Goal: Communication & Community: Share content

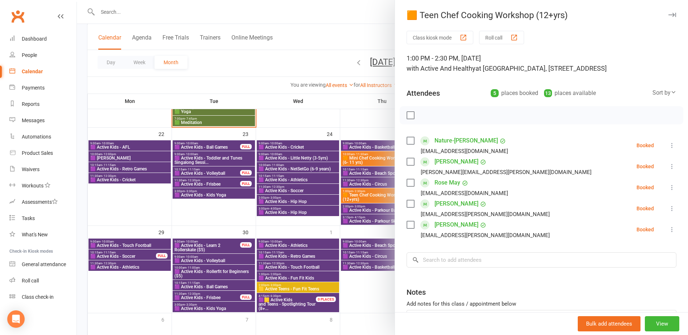
click at [152, 205] on div at bounding box center [382, 167] width 611 height 335
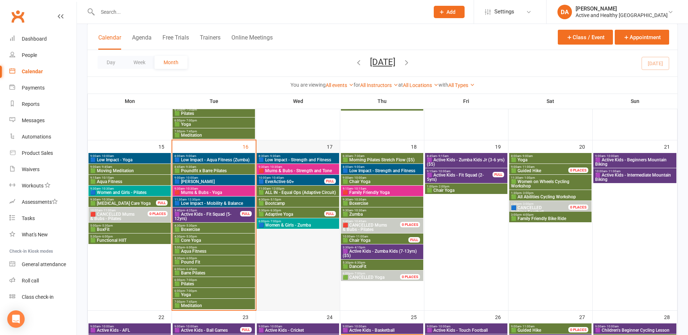
scroll to position [399, 0]
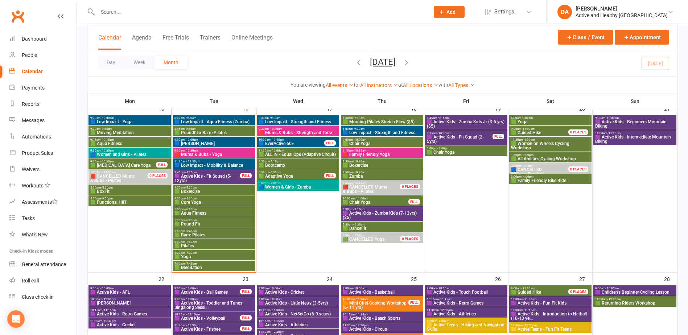
click at [204, 173] on span "3:40pm - 4:25pm" at bounding box center [207, 172] width 66 height 3
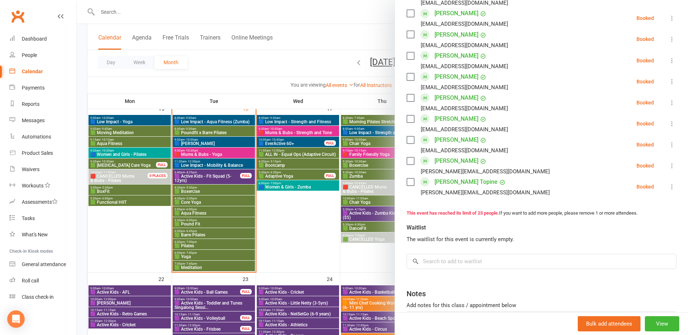
scroll to position [481, 0]
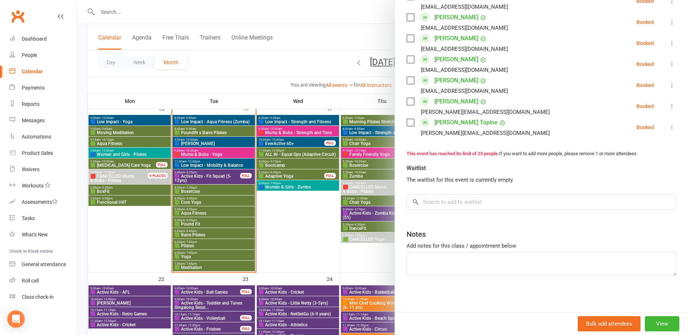
click at [222, 234] on div at bounding box center [382, 167] width 611 height 335
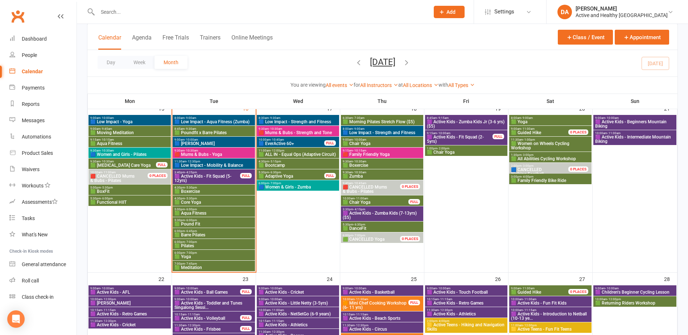
click at [200, 161] on span "11:30am - 12:30pm" at bounding box center [213, 161] width 79 height 3
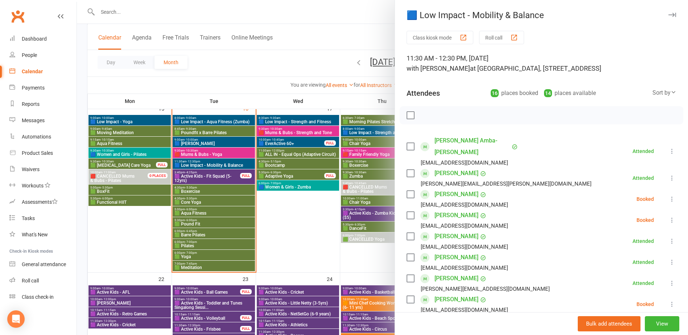
click at [200, 161] on div at bounding box center [382, 167] width 611 height 335
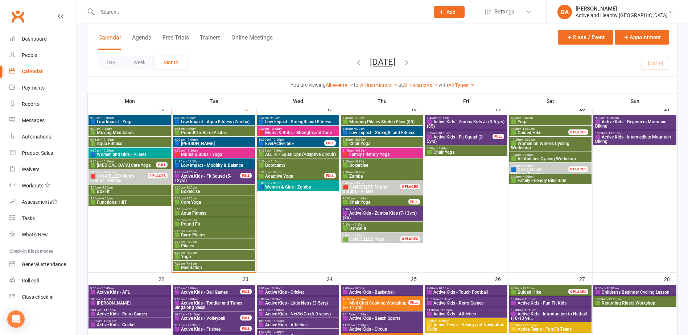
click at [229, 164] on span "🟦 Low Impact - Mobility & Balance" at bounding box center [213, 165] width 79 height 4
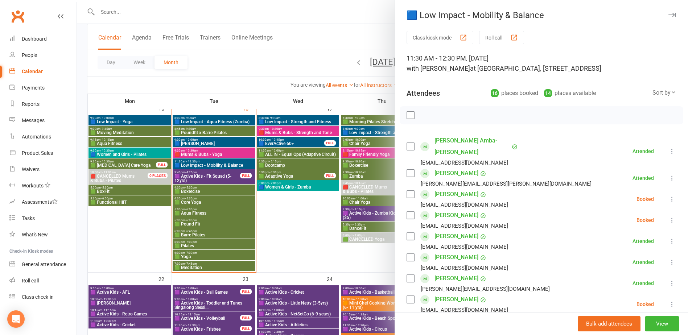
click at [229, 164] on div at bounding box center [382, 167] width 611 height 335
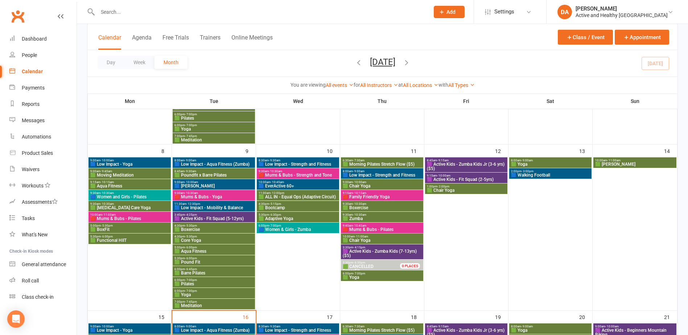
scroll to position [181, 0]
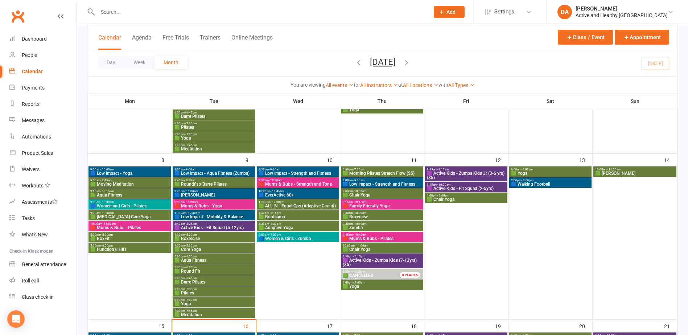
click at [381, 182] on span "🟦 Low Impact - Strength and Fitness" at bounding box center [381, 184] width 79 height 4
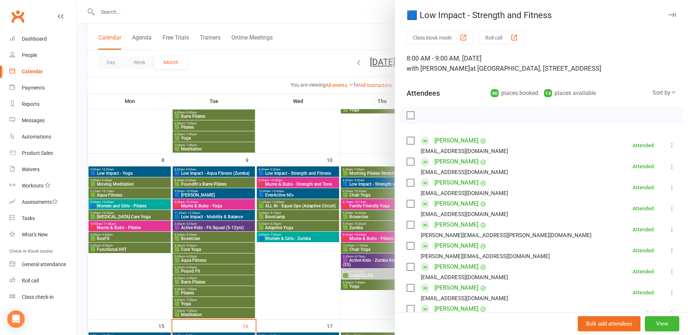
click at [381, 182] on div at bounding box center [382, 167] width 611 height 335
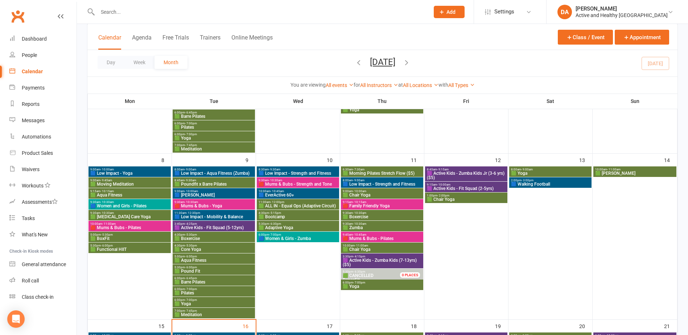
click at [292, 172] on span "🟦 Low Impact - Strength and Fitness" at bounding box center [297, 173] width 79 height 4
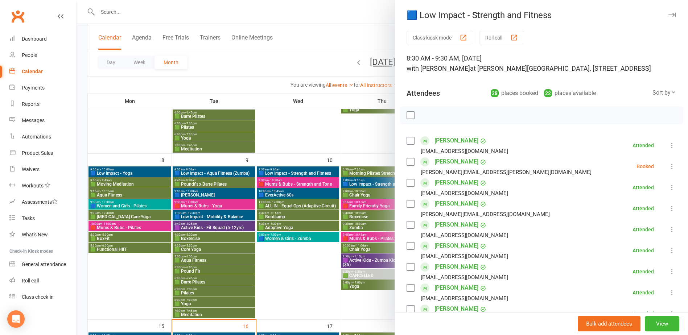
click at [292, 172] on div at bounding box center [382, 167] width 611 height 335
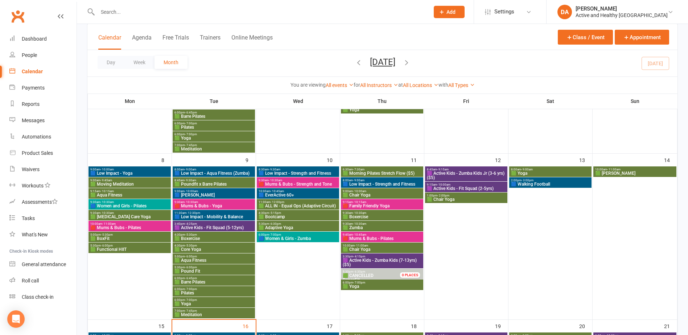
click at [411, 183] on span "🟦 Low Impact - Strength and Fitness" at bounding box center [381, 184] width 79 height 4
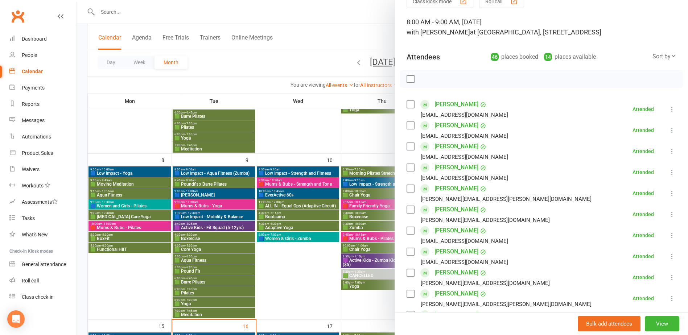
scroll to position [0, 0]
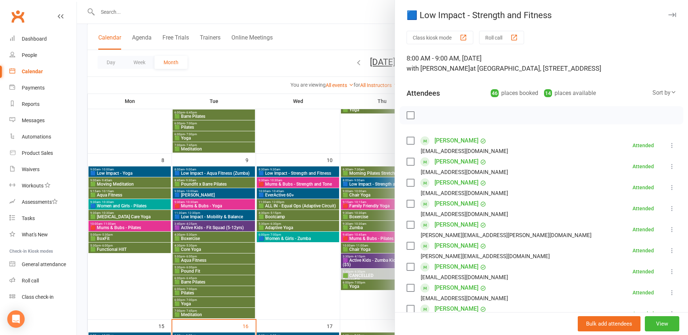
click at [348, 143] on div at bounding box center [382, 167] width 611 height 335
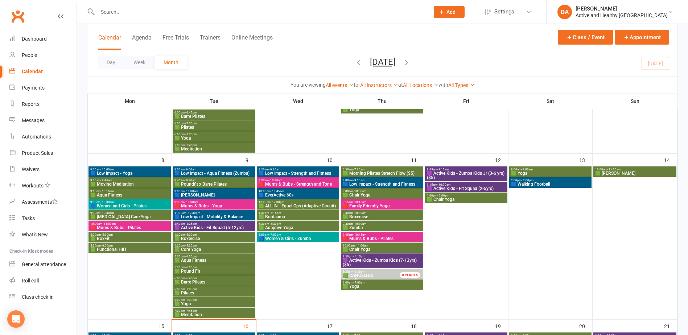
click at [385, 181] on span "8:00am - 9:00am" at bounding box center [381, 180] width 79 height 3
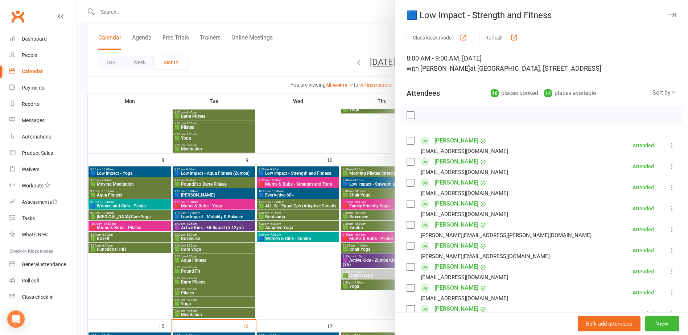
click at [321, 180] on div at bounding box center [382, 167] width 611 height 335
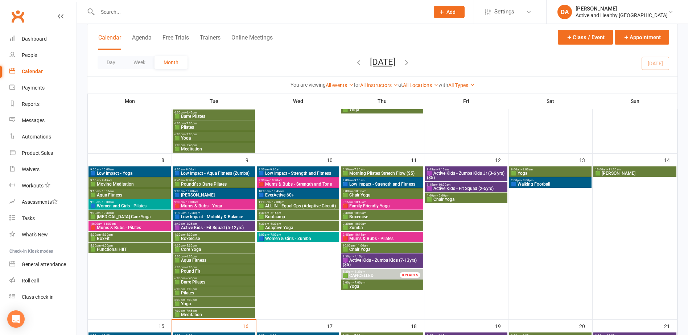
click at [296, 172] on span "🟦 Low Impact - Strength and Fitness" at bounding box center [297, 173] width 79 height 4
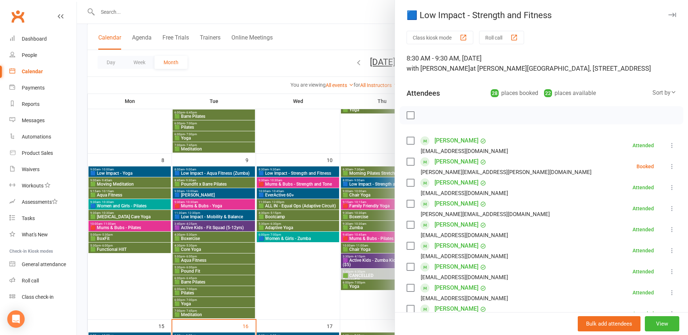
drag, startPoint x: 215, startPoint y: 177, endPoint x: 220, endPoint y: 178, distance: 4.9
click at [215, 177] on div at bounding box center [382, 167] width 611 height 335
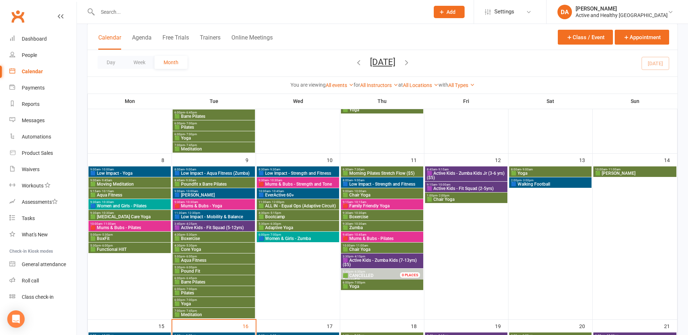
click at [209, 293] on span "🟩 Pilates" at bounding box center [213, 293] width 79 height 4
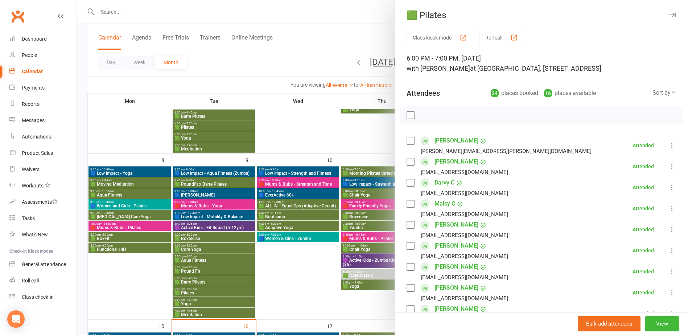
click at [209, 293] on div at bounding box center [382, 167] width 611 height 335
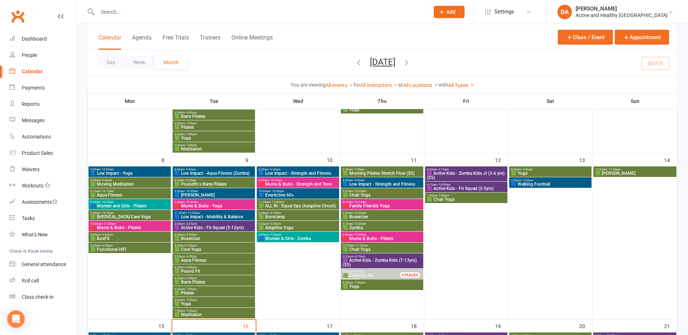
click at [204, 301] on span "6:00pm - 7:00pm" at bounding box center [213, 300] width 79 height 3
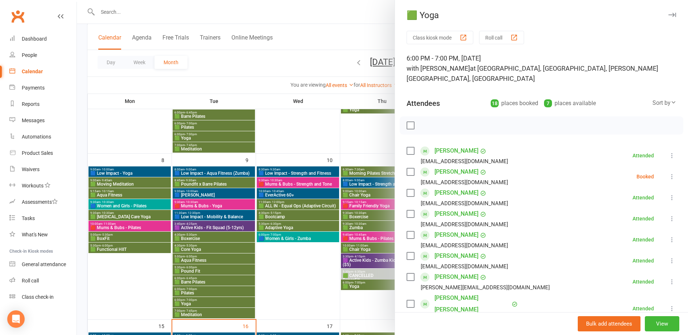
click at [204, 301] on div at bounding box center [382, 167] width 611 height 335
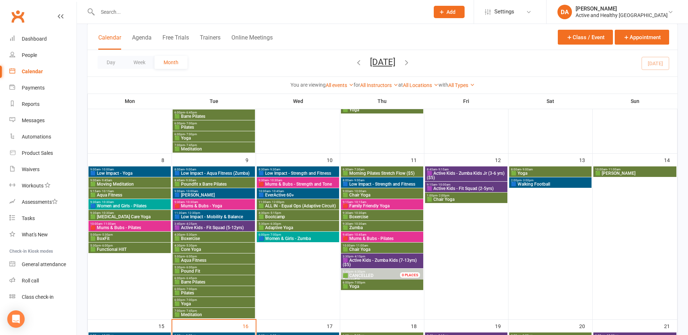
click at [217, 312] on span "7:00pm - 7:45pm" at bounding box center [213, 310] width 79 height 3
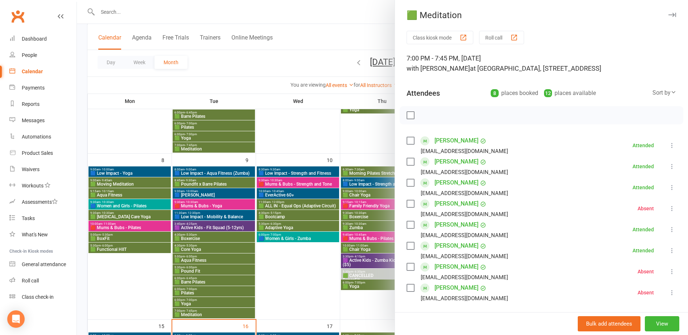
click at [216, 312] on div at bounding box center [382, 167] width 611 height 335
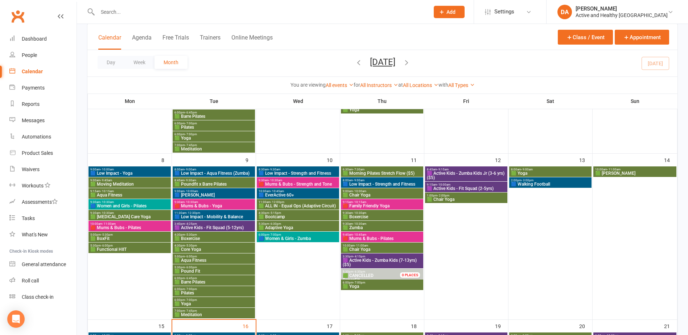
click at [317, 203] on span "11:00am - 12:00pm" at bounding box center [297, 202] width 79 height 3
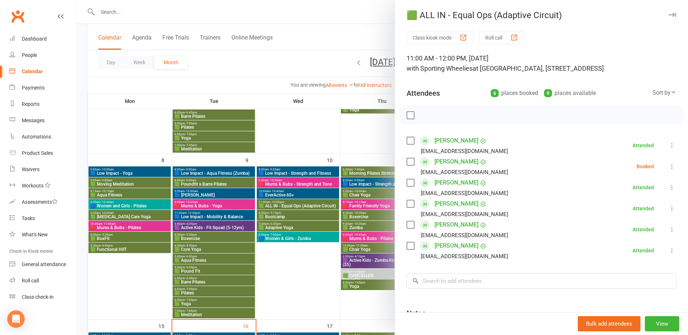
click at [317, 203] on div at bounding box center [382, 167] width 611 height 335
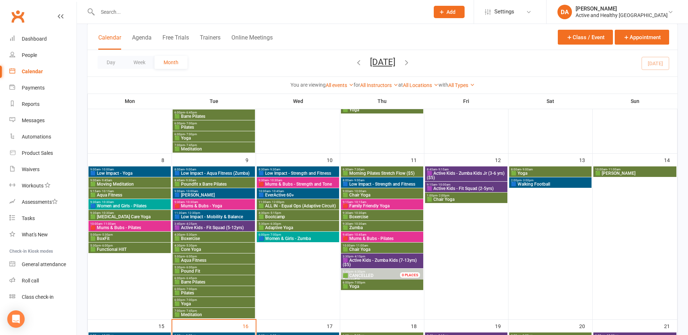
click at [317, 203] on span "11:00am - 12:00pm" at bounding box center [297, 202] width 79 height 3
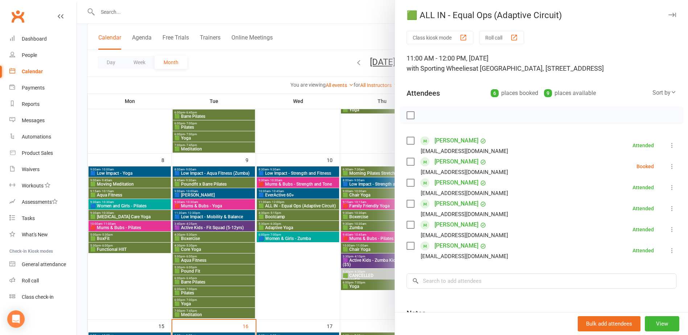
drag, startPoint x: 265, startPoint y: 272, endPoint x: 289, endPoint y: 266, distance: 24.9
click at [265, 272] on div at bounding box center [382, 167] width 611 height 335
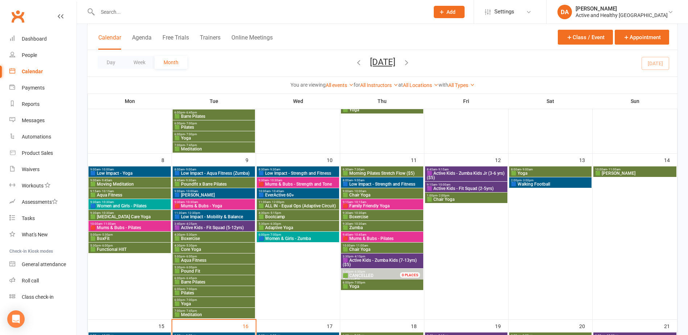
click at [295, 225] on span "5:30pm - 6:30pm" at bounding box center [297, 223] width 79 height 3
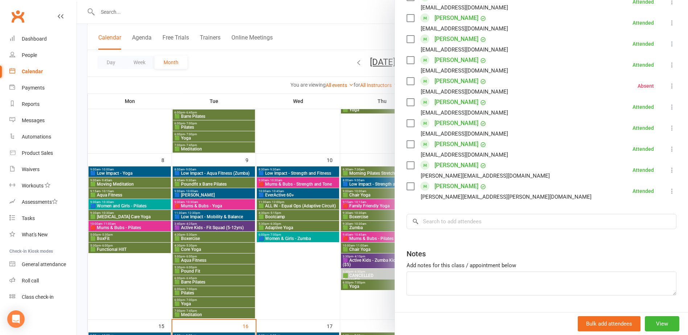
scroll to position [544, 0]
drag, startPoint x: 309, startPoint y: 280, endPoint x: 331, endPoint y: 269, distance: 24.7
click at [309, 280] on div at bounding box center [382, 167] width 611 height 335
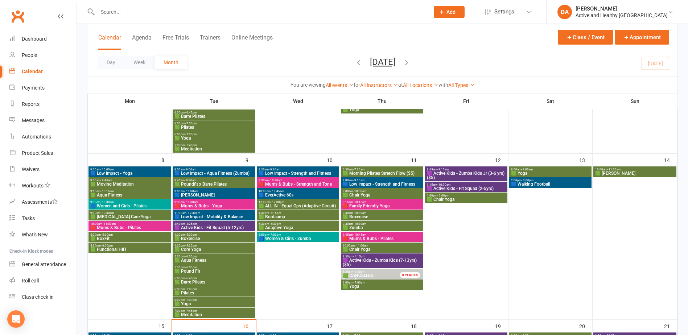
click at [385, 192] on span "9:00am - 10:00am" at bounding box center [381, 191] width 79 height 3
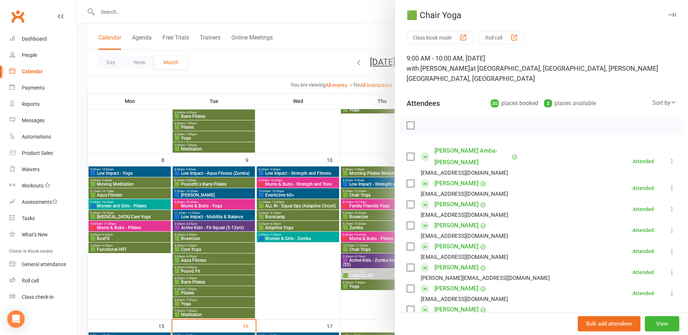
click at [385, 192] on div at bounding box center [382, 167] width 611 height 335
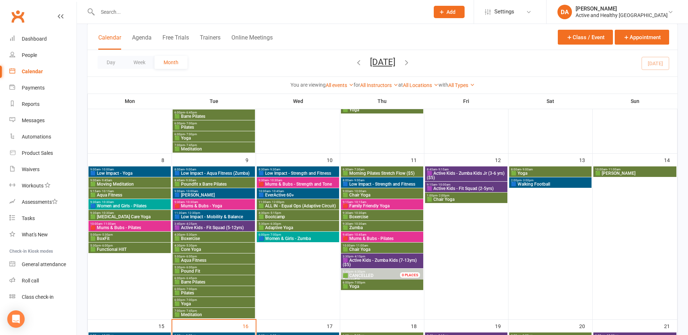
click at [371, 216] on span "🟩 Boxercise" at bounding box center [381, 217] width 79 height 4
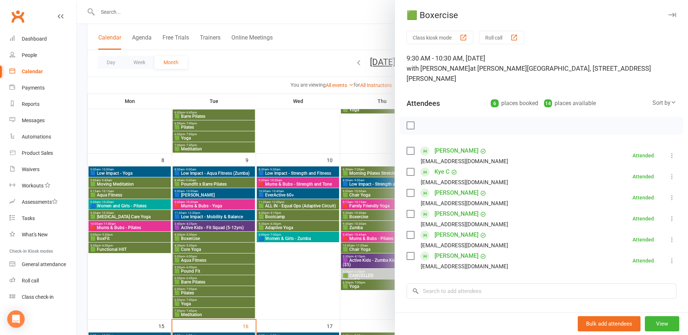
click at [371, 216] on div at bounding box center [382, 167] width 611 height 335
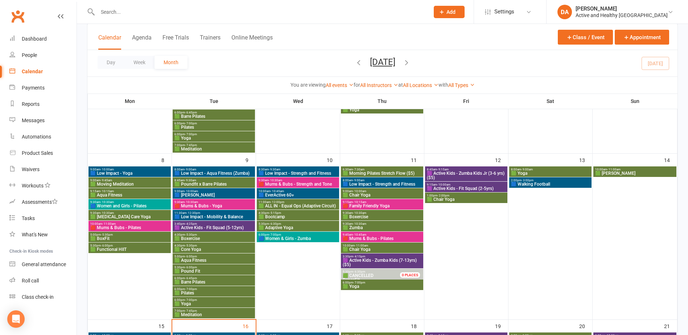
click at [370, 285] on span "🟩 Yoga" at bounding box center [381, 286] width 79 height 4
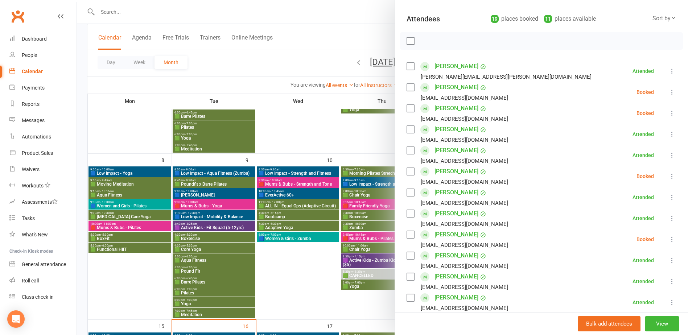
scroll to position [73, 0]
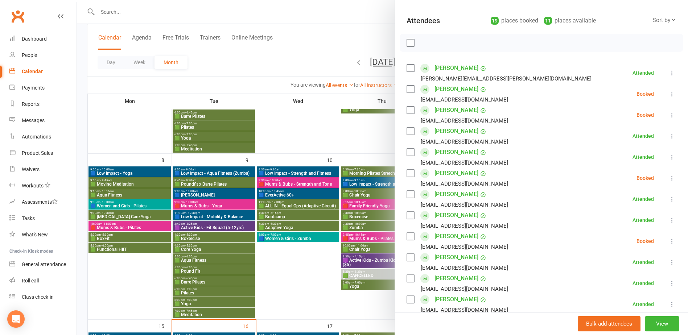
drag, startPoint x: 272, startPoint y: 293, endPoint x: 299, endPoint y: 292, distance: 26.5
click at [271, 294] on div at bounding box center [382, 167] width 611 height 335
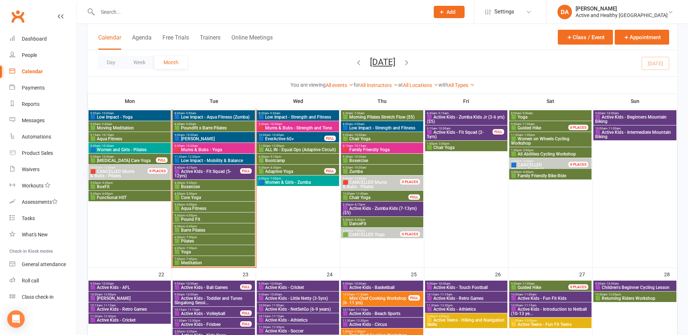
scroll to position [363, 0]
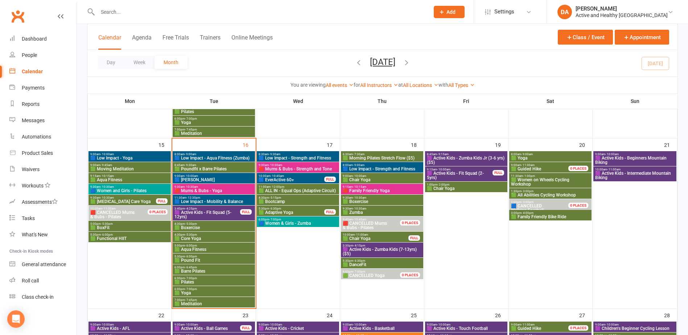
click at [450, 154] on span "8:45am - 9:15am" at bounding box center [466, 154] width 79 height 3
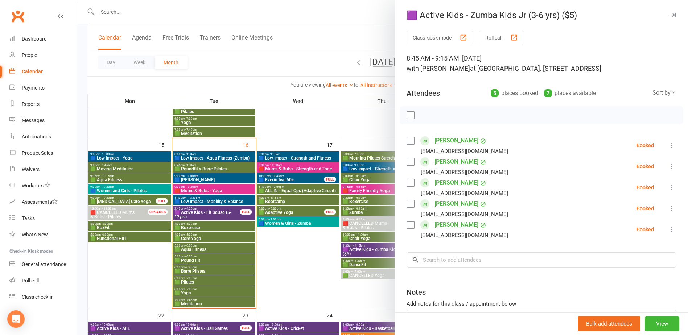
click at [309, 246] on div at bounding box center [382, 167] width 611 height 335
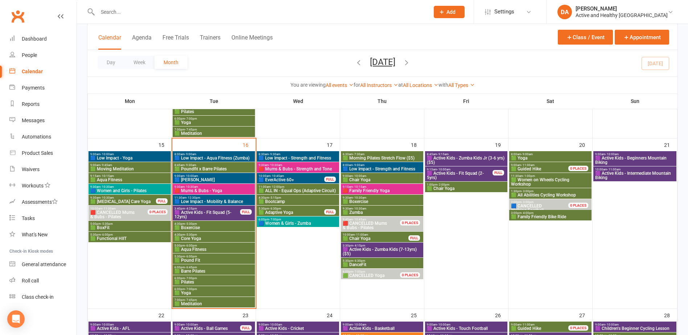
click at [467, 173] on span "🟪 Active Kids - Fit Squad (2-5yrs)" at bounding box center [460, 175] width 66 height 9
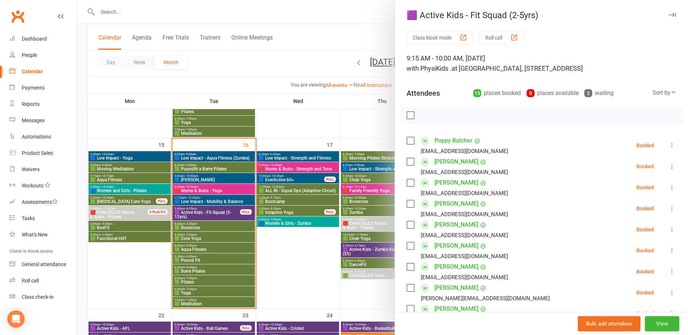
click at [312, 209] on div at bounding box center [382, 167] width 611 height 335
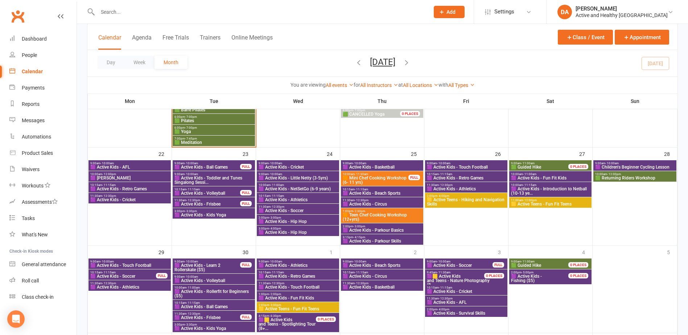
scroll to position [580, 0]
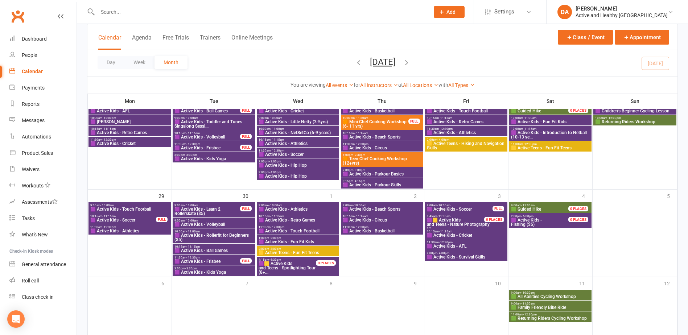
click at [459, 221] on span "🟪🟨 Active Kids" at bounding box center [444, 220] width 34 height 5
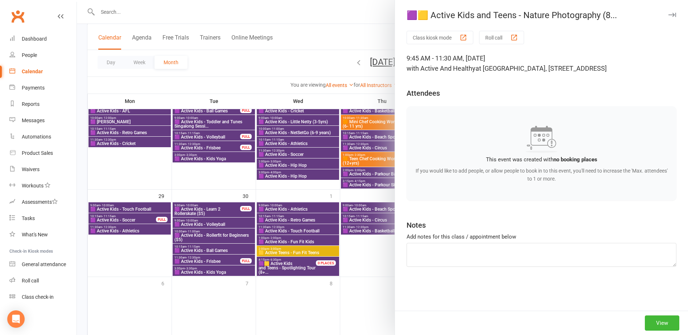
click at [320, 301] on div at bounding box center [382, 167] width 611 height 335
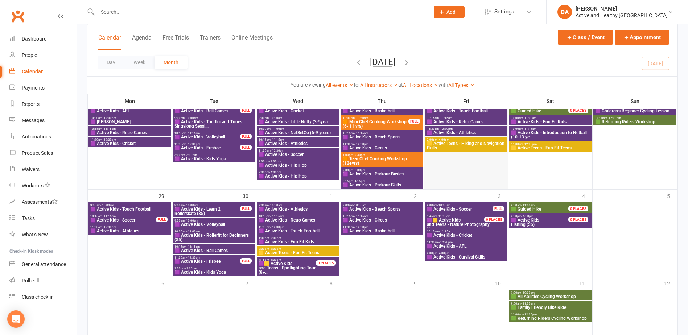
scroll to position [544, 0]
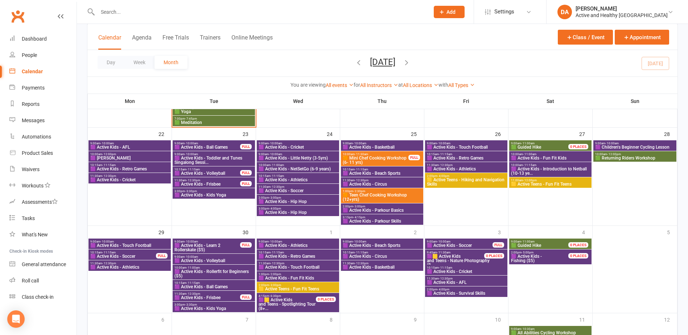
click at [291, 285] on span "2:00pm - 3:00pm" at bounding box center [297, 285] width 79 height 3
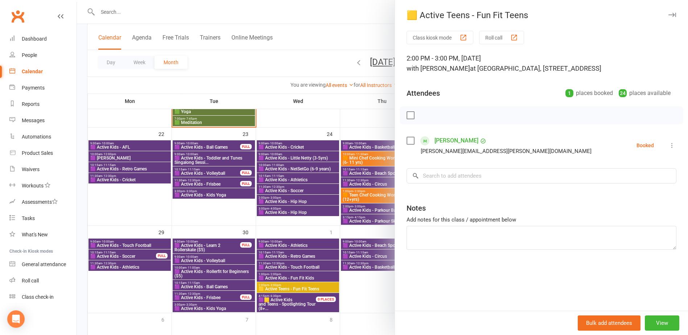
click at [291, 285] on div at bounding box center [382, 167] width 611 height 335
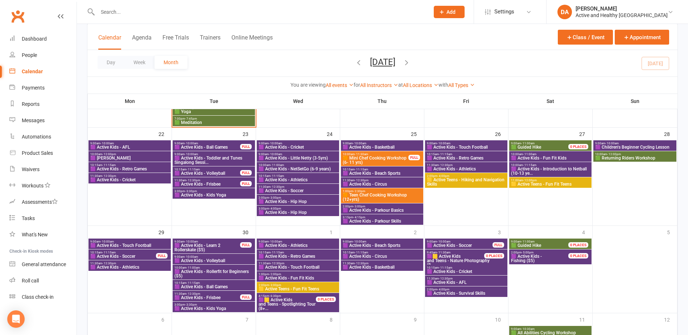
click at [296, 277] on span "🟪 Active Kids - Fun Fit Kids" at bounding box center [297, 278] width 79 height 4
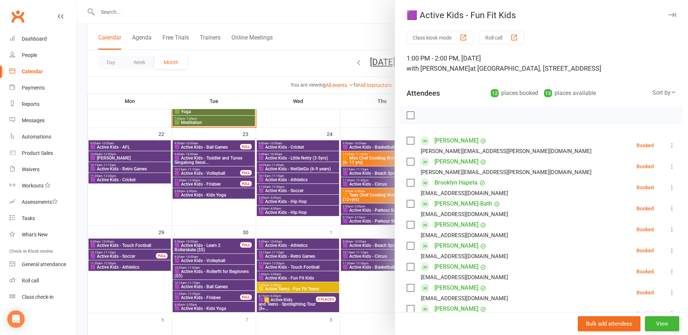
click at [296, 277] on div at bounding box center [382, 167] width 611 height 335
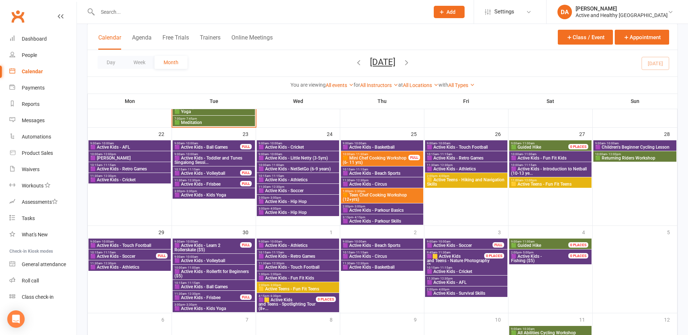
click at [576, 169] on span "🟪 Active Kids - Introduction to Netball (10-13 ye..." at bounding box center [550, 171] width 79 height 9
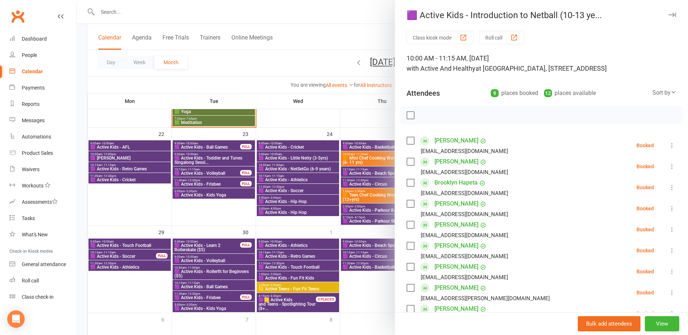
click at [313, 172] on div at bounding box center [382, 167] width 611 height 335
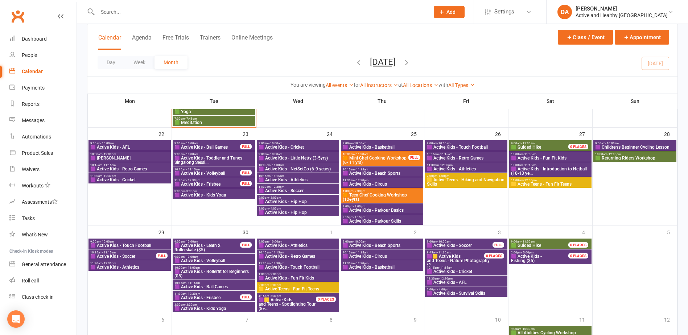
click at [559, 167] on span "🟪 Active Kids - Introduction to Netball (10-13 ye..." at bounding box center [550, 171] width 79 height 9
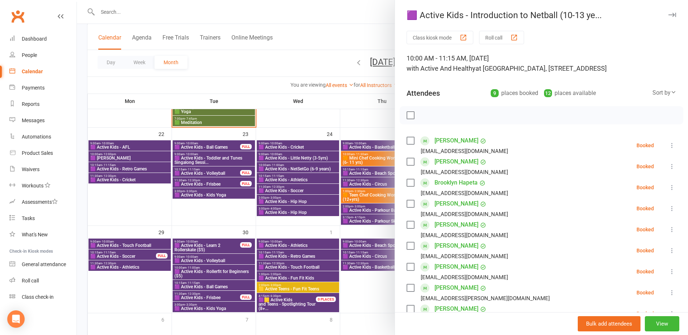
click at [377, 204] on div at bounding box center [382, 167] width 611 height 335
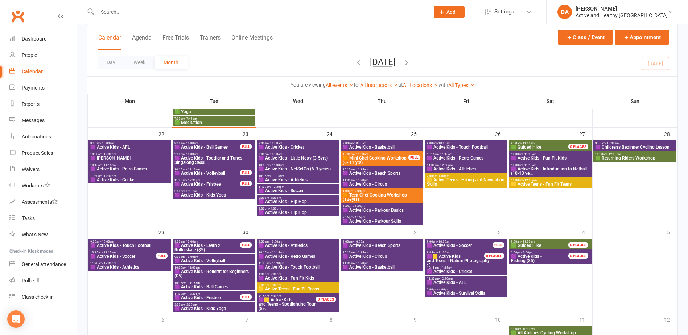
click at [643, 144] on span "9:00am - 10:00am" at bounding box center [635, 143] width 80 height 3
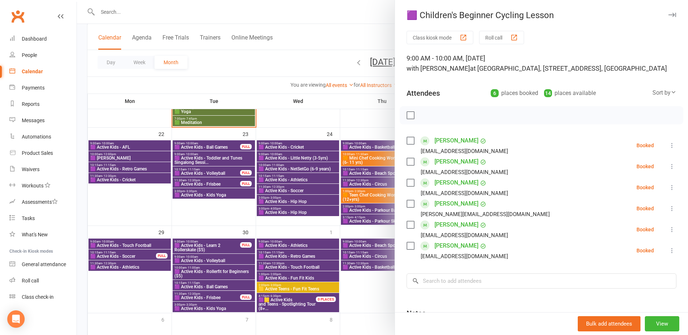
click at [238, 193] on div at bounding box center [382, 167] width 611 height 335
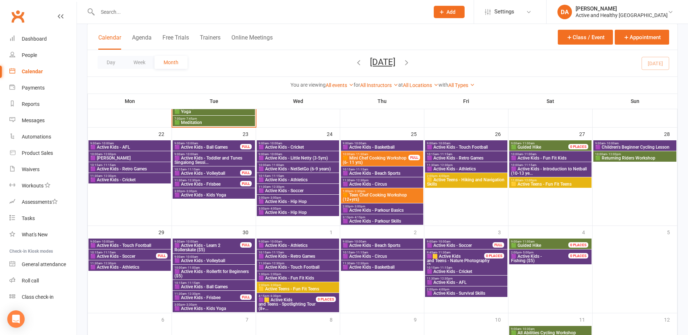
click at [614, 156] on span "🟩 Returning Riders Workshop" at bounding box center [635, 158] width 80 height 4
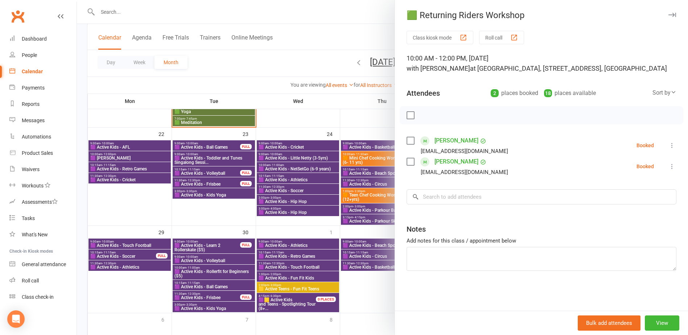
click at [327, 209] on div at bounding box center [382, 167] width 611 height 335
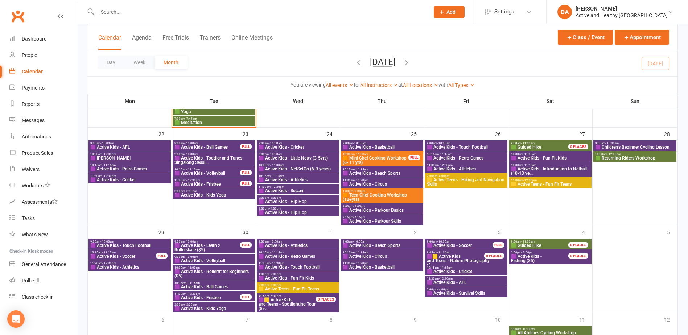
click at [648, 145] on span "🟪 Children's Beginner Cycling Lesson" at bounding box center [635, 147] width 80 height 4
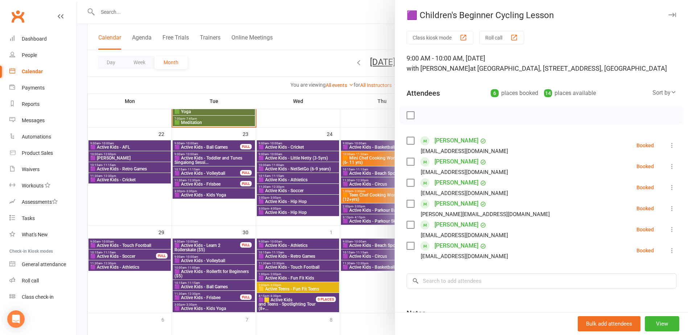
click at [323, 180] on div at bounding box center [382, 167] width 611 height 335
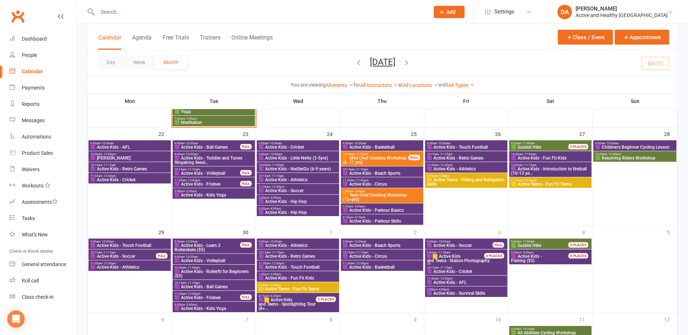
click at [557, 155] on span "10:00am - 11:00am" at bounding box center [550, 154] width 79 height 3
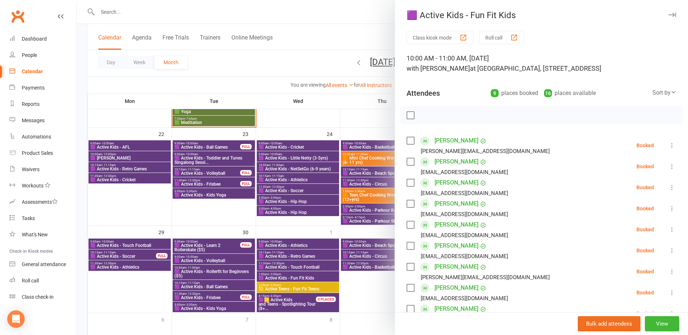
click at [314, 175] on div at bounding box center [382, 167] width 611 height 335
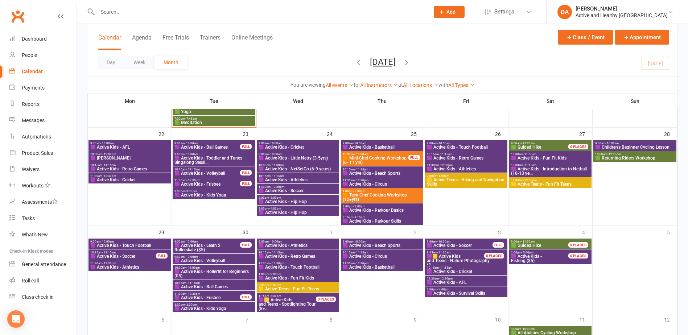
click at [566, 184] on span "🟨 Active Teens - Fun Fit Teens" at bounding box center [550, 184] width 79 height 4
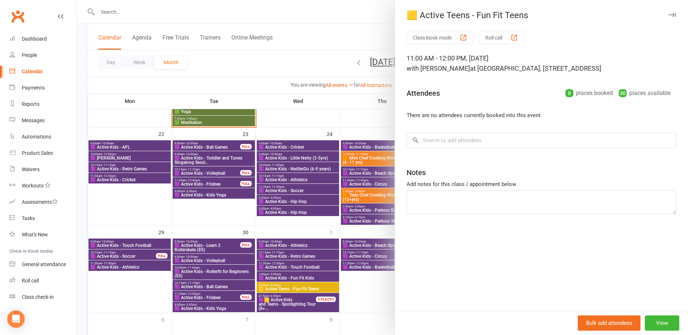
click at [326, 165] on div at bounding box center [382, 167] width 611 height 335
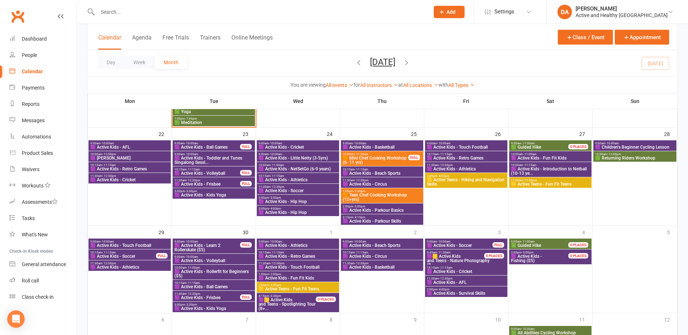
click at [535, 145] on span "🟩 Guided Hike" at bounding box center [526, 147] width 30 height 5
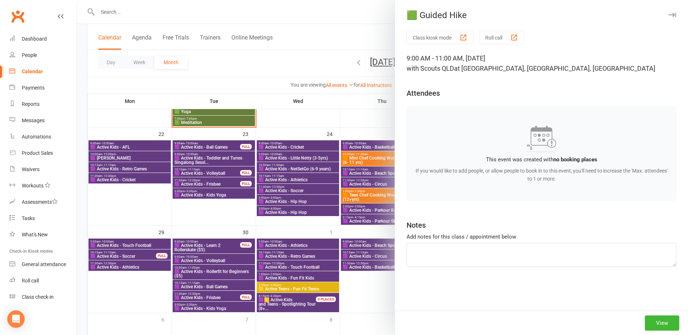
click at [334, 178] on div at bounding box center [382, 167] width 611 height 335
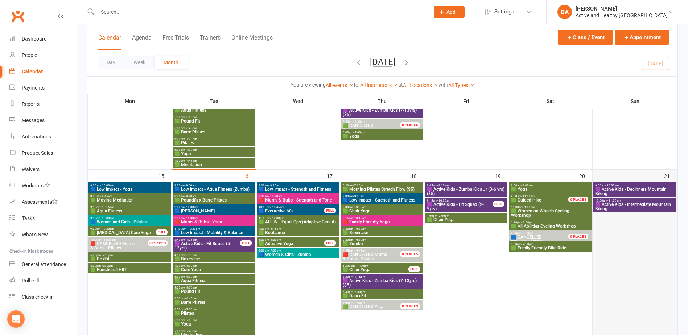
scroll to position [326, 0]
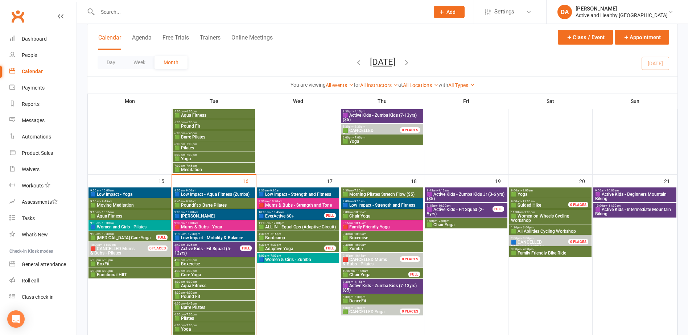
click at [555, 192] on span "🟩 Yoga" at bounding box center [550, 194] width 79 height 4
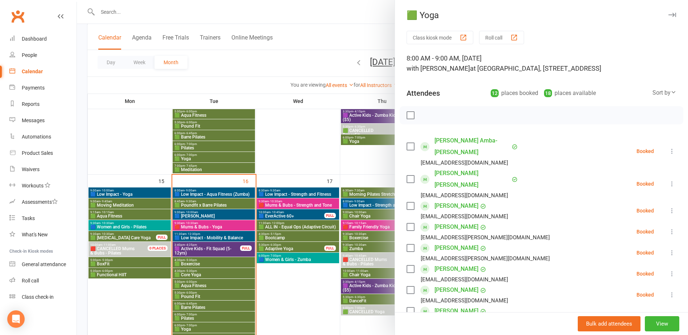
click at [359, 204] on div at bounding box center [382, 167] width 611 height 335
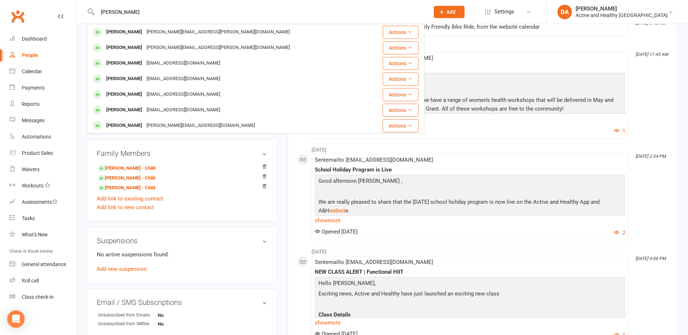
type input "Scott Harvey"
click at [40, 69] on div "Calendar" at bounding box center [32, 72] width 20 height 6
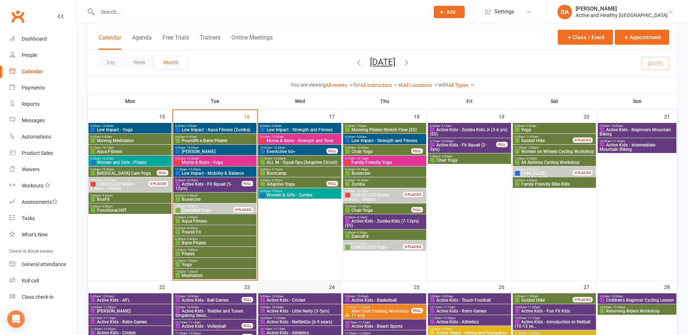
scroll to position [399, 0]
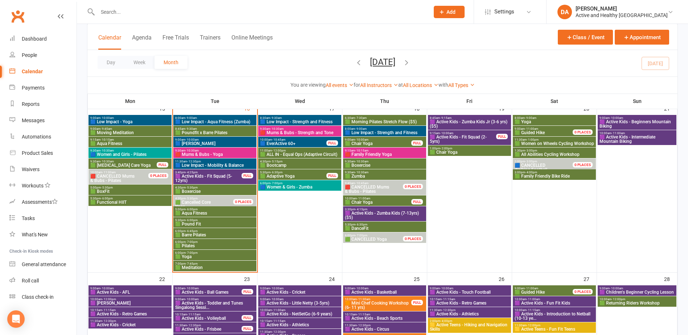
click at [290, 174] on span "🟩 Adaptive Yoga" at bounding box center [293, 176] width 67 height 4
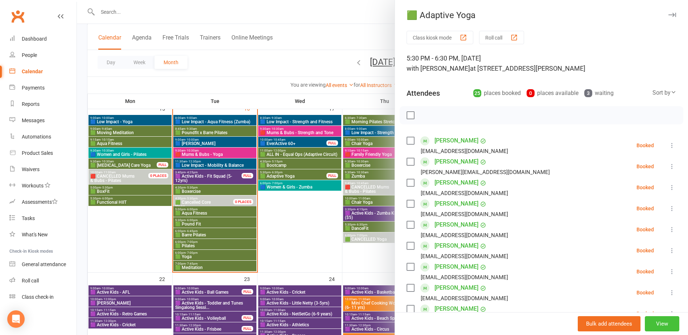
click at [653, 321] on button "View" at bounding box center [662, 323] width 34 height 15
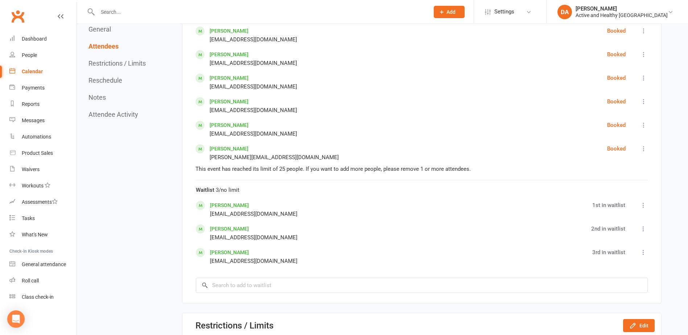
scroll to position [1125, 0]
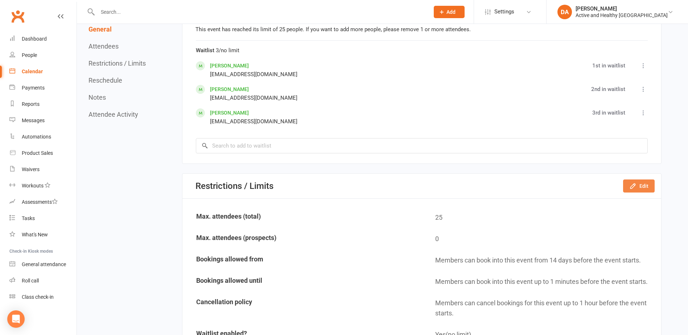
click at [643, 190] on button "Edit" at bounding box center [639, 186] width 32 height 13
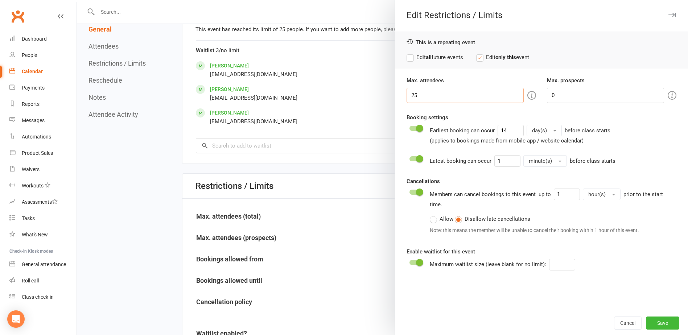
drag, startPoint x: 432, startPoint y: 94, endPoint x: 281, endPoint y: 76, distance: 151.9
click at [289, 0] on div "Edit Restrictions / Limits This is a repeating event Edit all future events Edi…" at bounding box center [382, 0] width 611 height 0
type input "30"
click at [667, 327] on button "Save" at bounding box center [662, 323] width 33 height 13
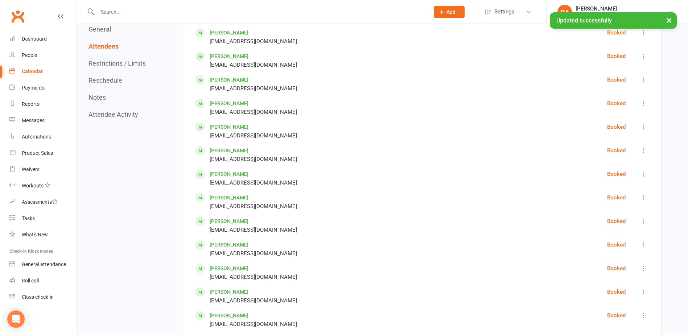
scroll to position [290, 0]
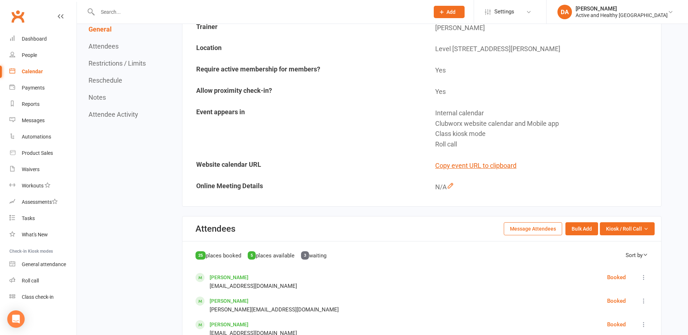
click at [30, 72] on div "Calendar" at bounding box center [32, 72] width 21 height 6
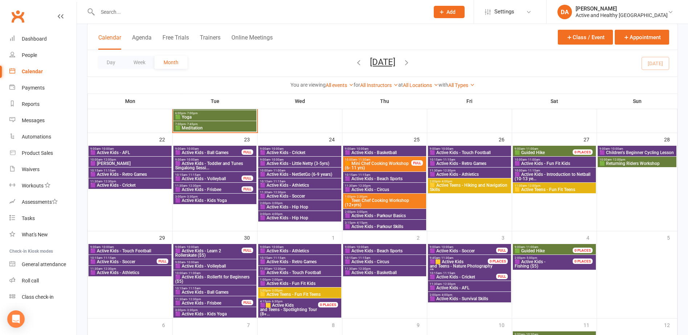
scroll to position [580, 0]
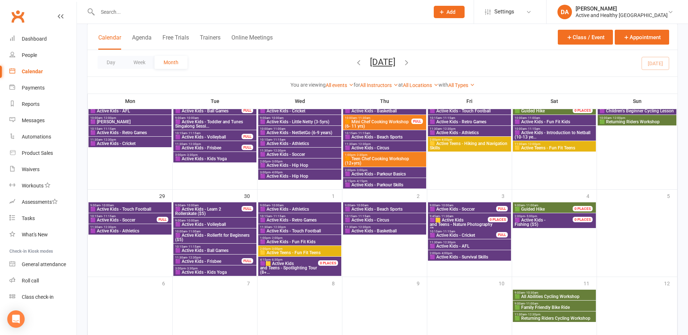
click at [220, 210] on span "🟪 Active Kids - Learn 2 Rollerskate ($5)" at bounding box center [208, 211] width 67 height 9
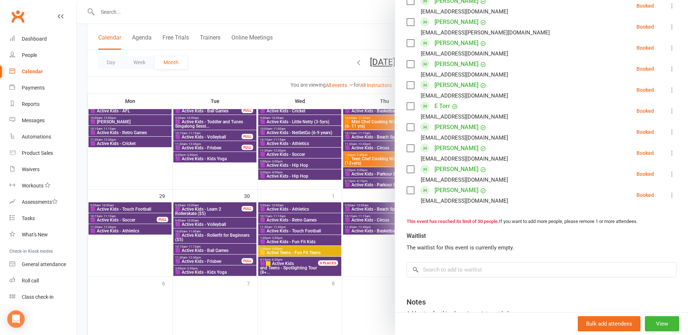
scroll to position [629, 0]
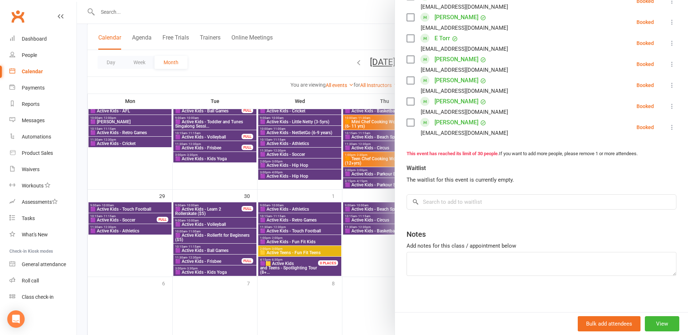
drag, startPoint x: 230, startPoint y: 226, endPoint x: 240, endPoint y: 219, distance: 11.8
click at [230, 226] on div at bounding box center [382, 167] width 611 height 335
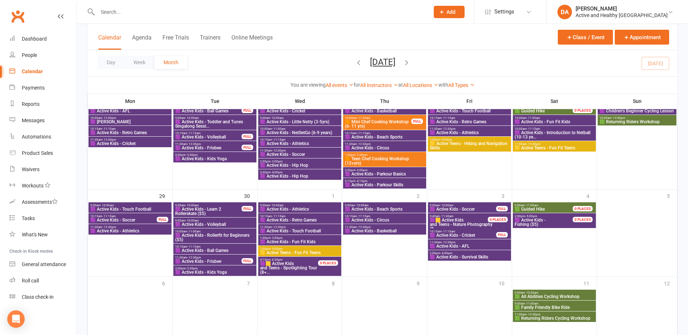
click at [214, 260] on span "🟪 Active Kids - Frisbee" at bounding box center [208, 261] width 67 height 4
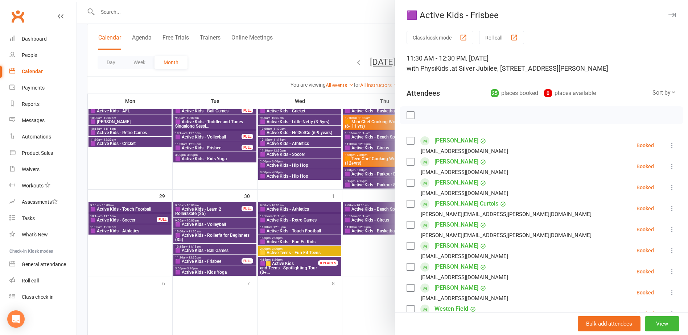
click at [122, 212] on div at bounding box center [382, 167] width 611 height 335
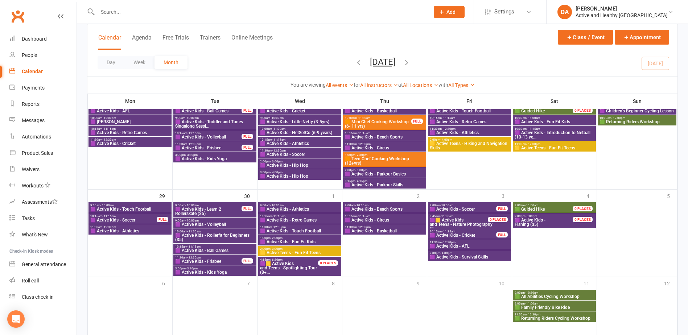
click at [119, 219] on span "🟪 Active Kids - Soccer" at bounding box center [123, 220] width 67 height 4
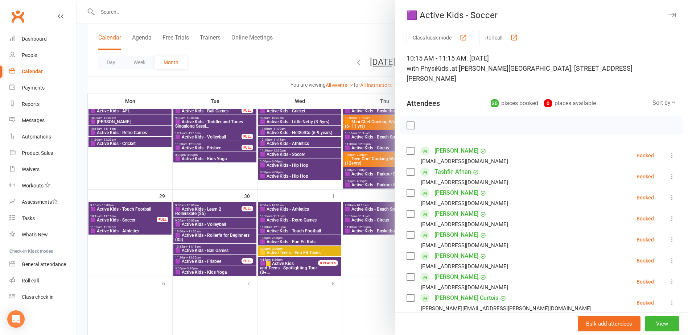
click at [119, 219] on div at bounding box center [382, 167] width 611 height 335
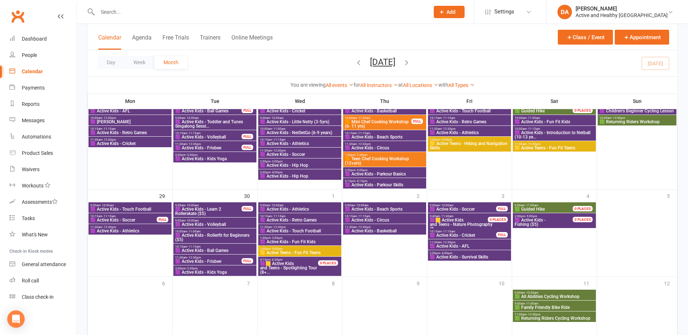
click at [217, 258] on span "11:30am - 12:30pm" at bounding box center [208, 257] width 67 height 3
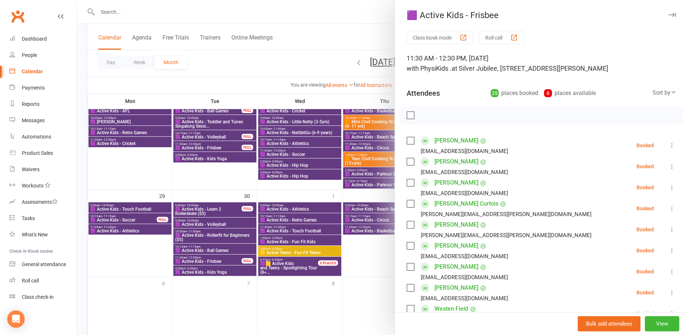
click at [216, 258] on div at bounding box center [382, 167] width 611 height 335
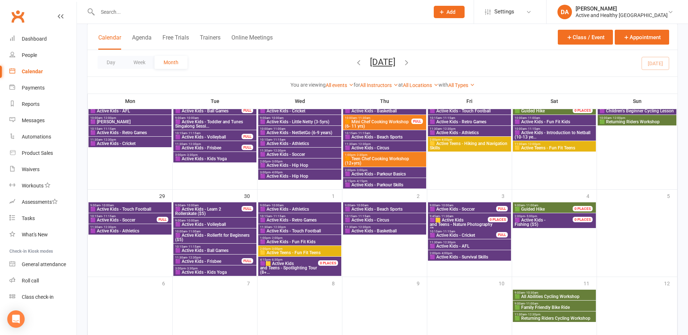
click at [460, 206] on span "9:00am - 10:00am" at bounding box center [462, 205] width 67 height 3
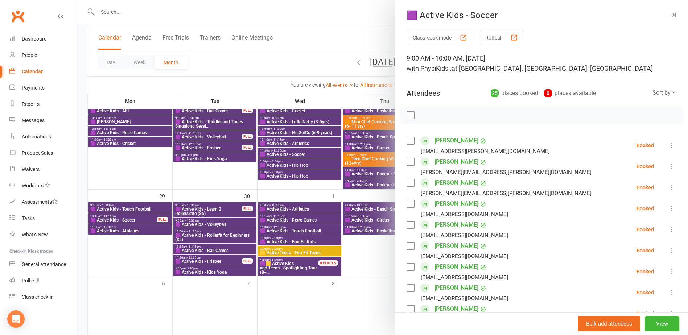
click at [343, 218] on div at bounding box center [382, 167] width 611 height 335
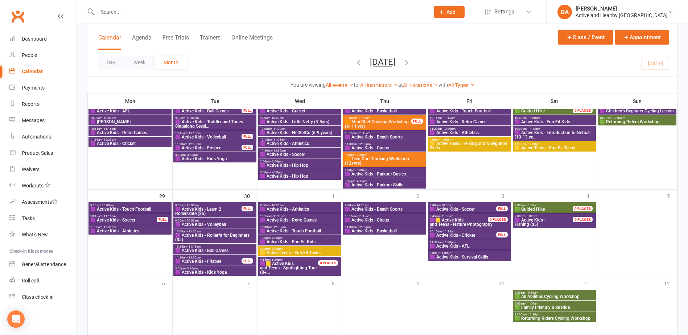
click at [462, 231] on span "10:15am - 11:15am" at bounding box center [462, 231] width 67 height 3
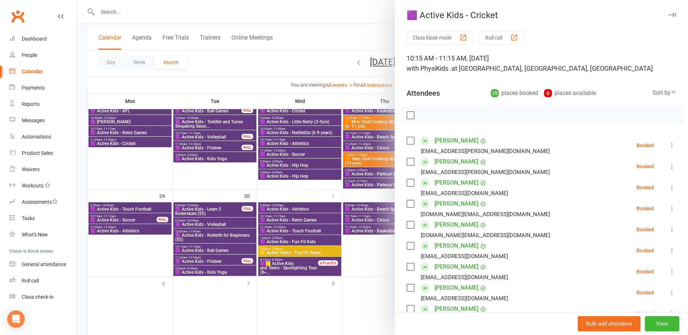
drag, startPoint x: 257, startPoint y: 213, endPoint x: 258, endPoint y: 205, distance: 7.3
click at [257, 213] on div at bounding box center [382, 167] width 611 height 335
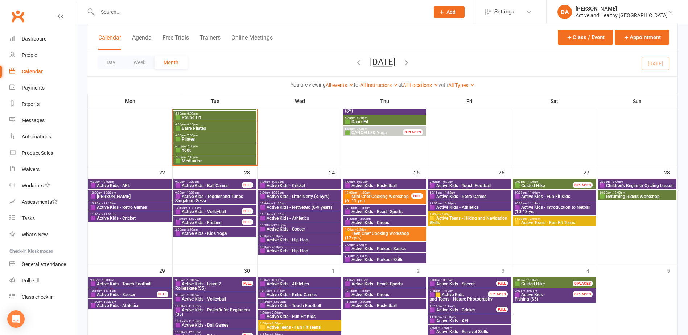
scroll to position [506, 0]
click at [221, 182] on span "9:00am - 10:00am" at bounding box center [208, 181] width 67 height 3
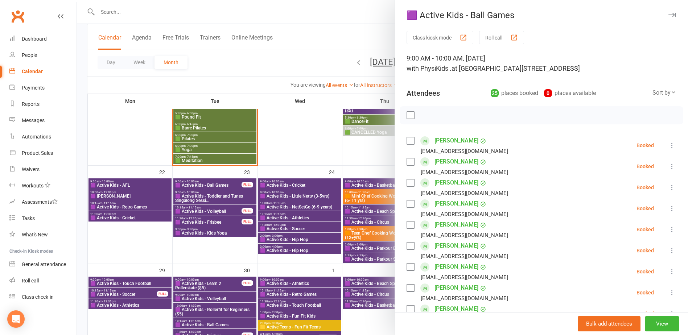
click at [220, 183] on div at bounding box center [382, 167] width 611 height 335
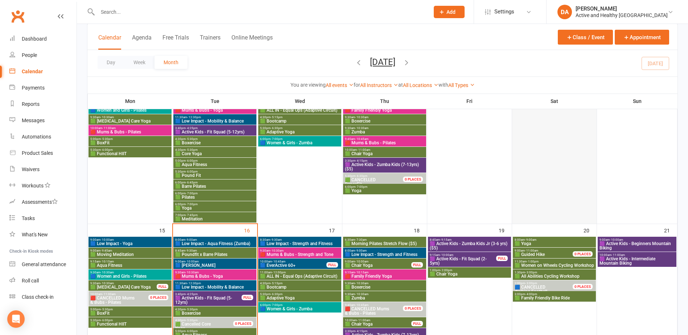
scroll to position [288, 0]
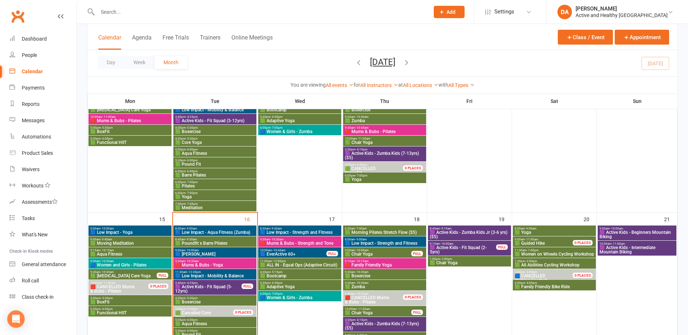
click at [166, 15] on input "text" at bounding box center [259, 12] width 329 height 10
paste input "Jennifer Elworthy"
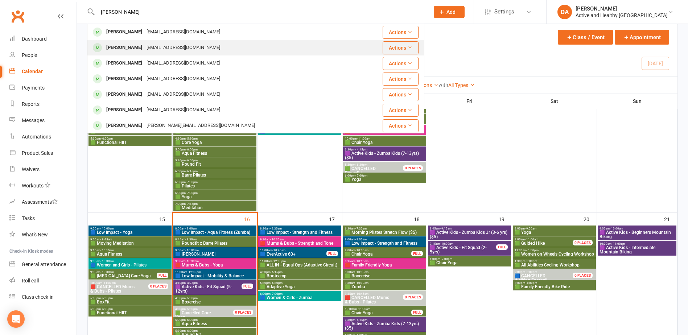
type input "Jennifer Elworthy"
click at [155, 46] on div "jenelworthy616@gmail.com" at bounding box center [183, 47] width 78 height 11
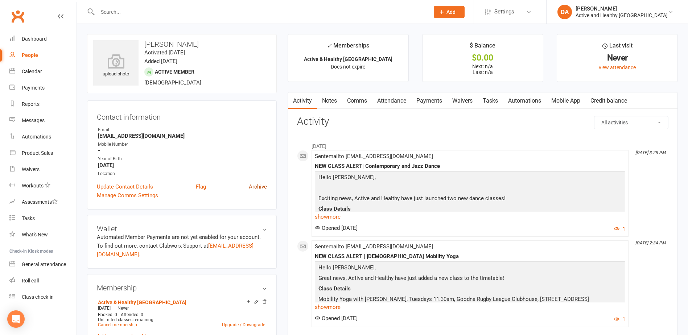
click at [263, 186] on link "Archive" at bounding box center [258, 186] width 18 height 9
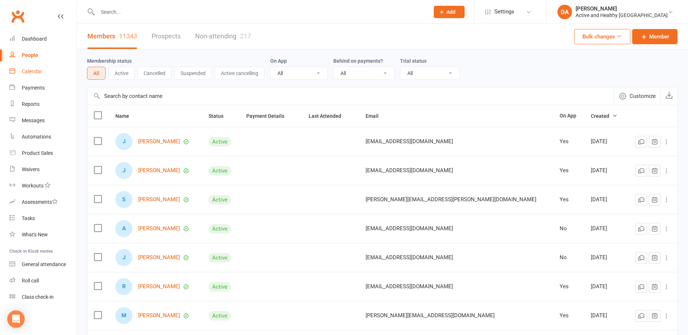
click at [32, 75] on link "Calendar" at bounding box center [42, 71] width 67 height 16
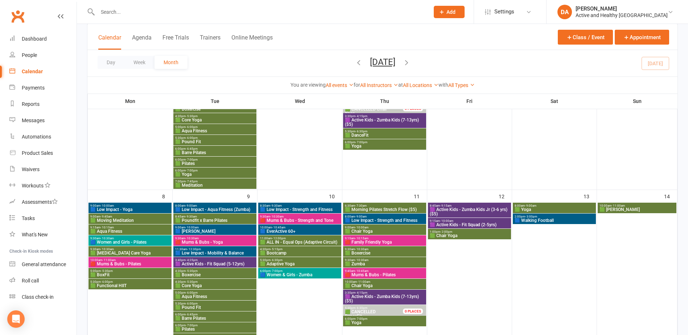
scroll to position [73, 0]
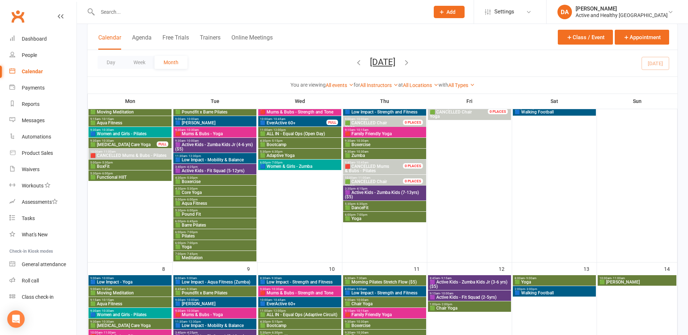
click at [188, 242] on span "- 7:00pm" at bounding box center [192, 243] width 12 height 3
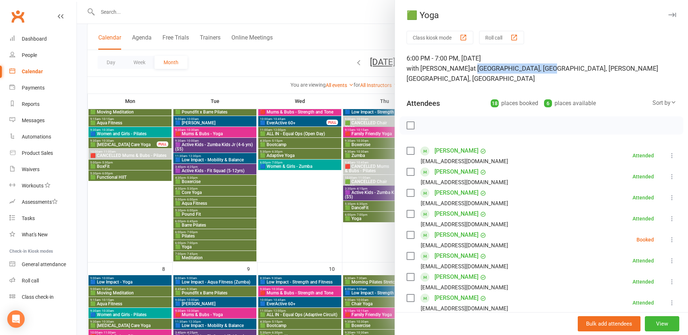
drag, startPoint x: 455, startPoint y: 69, endPoint x: 527, endPoint y: 72, distance: 72.6
click at [527, 72] on span "at [GEOGRAPHIC_DATA], [GEOGRAPHIC_DATA], [PERSON_NAME][GEOGRAPHIC_DATA], [GEOGR…" at bounding box center [533, 74] width 252 height 18
copy span "Queens Park Croquet Hal"
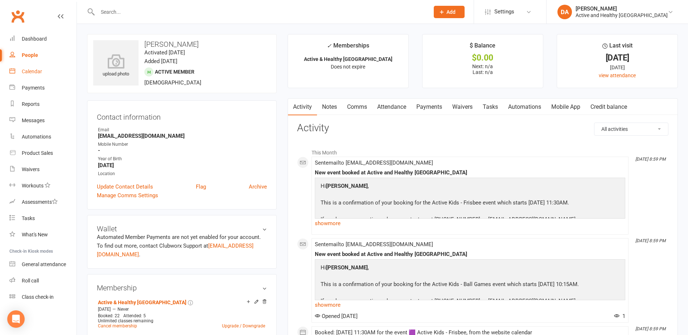
drag, startPoint x: 28, startPoint y: 71, endPoint x: 45, endPoint y: 74, distance: 17.2
click at [28, 71] on div "Calendar" at bounding box center [32, 72] width 20 height 6
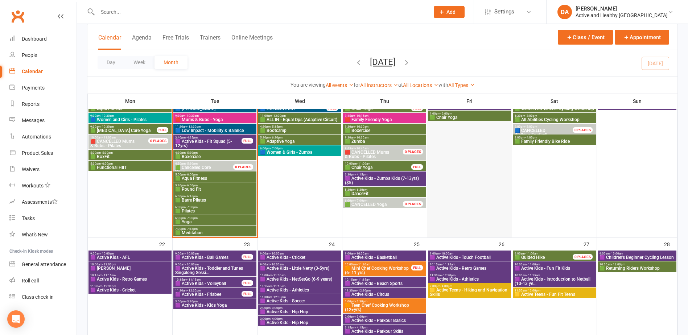
scroll to position [435, 0]
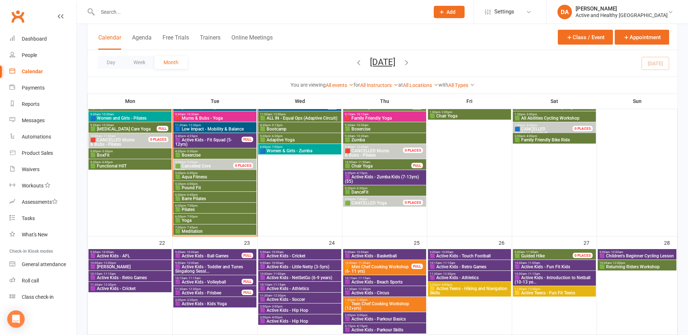
click at [207, 166] on span "🟩 Cancelled Core" at bounding box center [193, 166] width 36 height 5
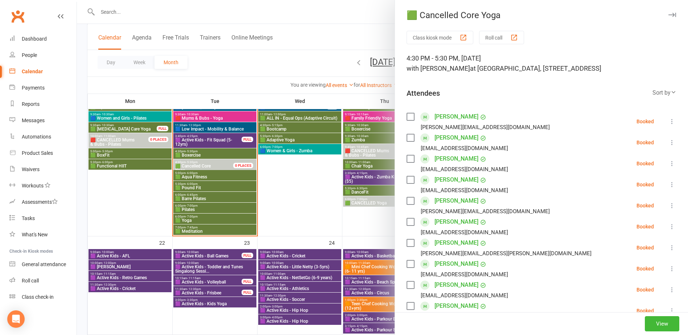
click at [196, 158] on div at bounding box center [382, 167] width 611 height 335
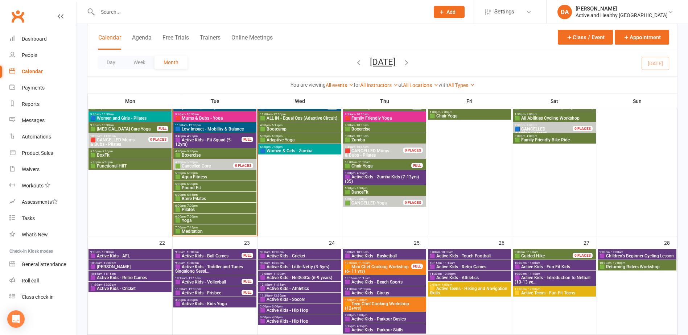
click at [200, 152] on span "4:30pm - 5:30pm" at bounding box center [215, 151] width 80 height 3
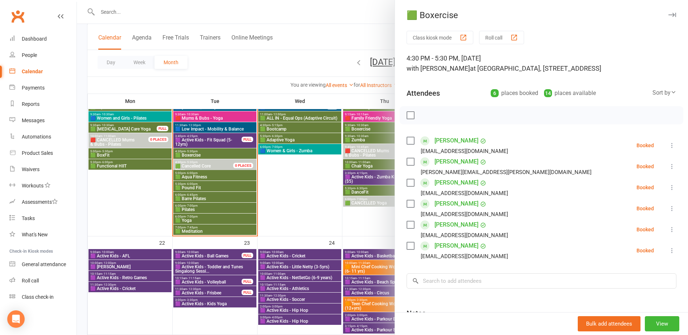
click at [205, 176] on div at bounding box center [382, 167] width 611 height 335
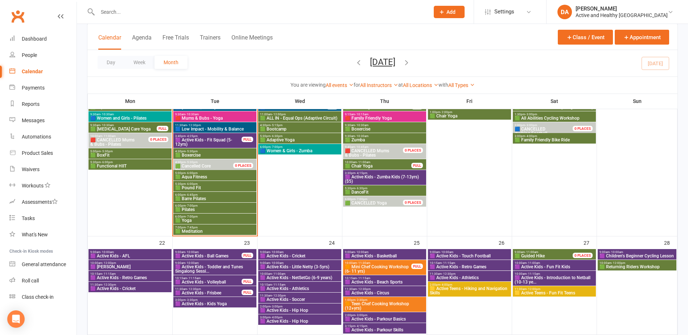
click at [191, 176] on span "🟩 Aqua Fitness" at bounding box center [215, 177] width 80 height 4
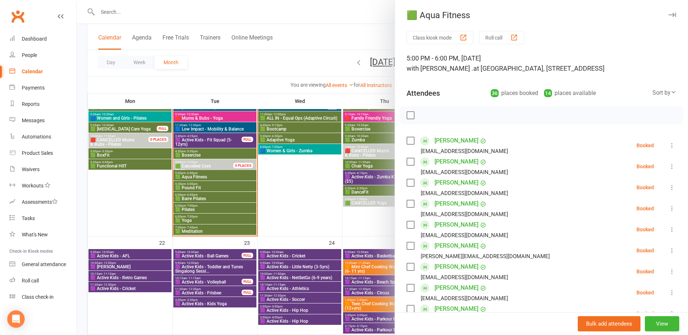
click at [201, 177] on div at bounding box center [382, 167] width 611 height 335
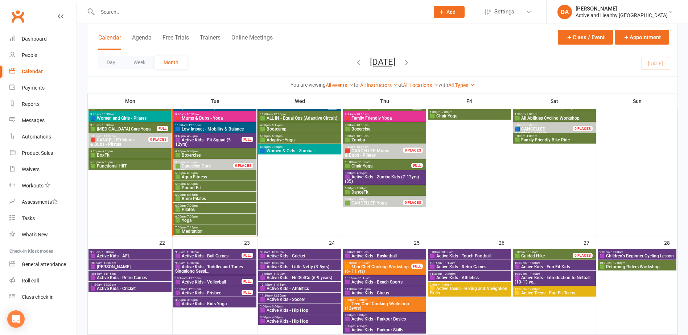
click at [187, 186] on span "🟩 Pound Fit" at bounding box center [215, 188] width 80 height 4
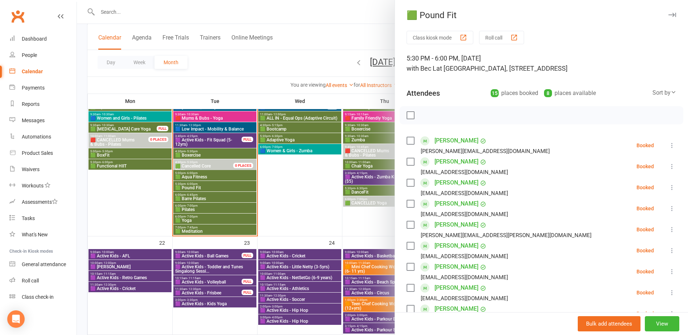
click at [208, 186] on div at bounding box center [382, 167] width 611 height 335
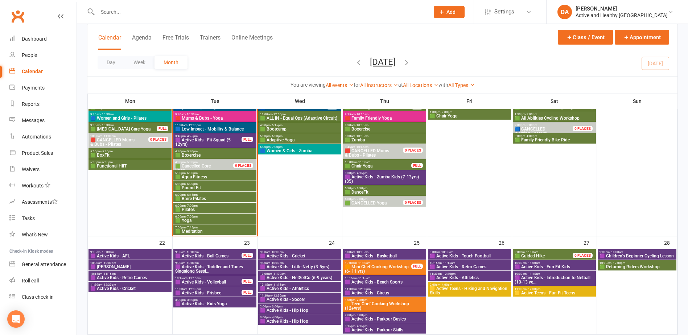
click at [192, 216] on span "- 7:00pm" at bounding box center [192, 216] width 12 height 3
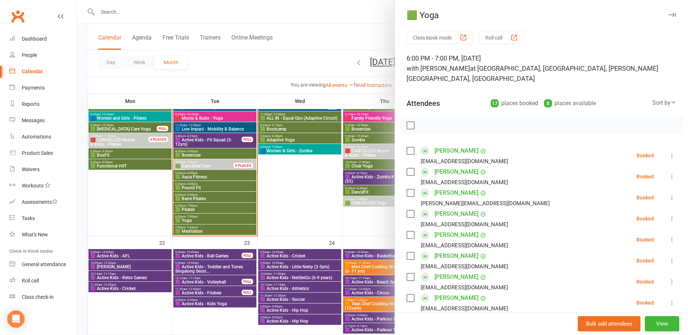
click at [295, 128] on div at bounding box center [382, 167] width 611 height 335
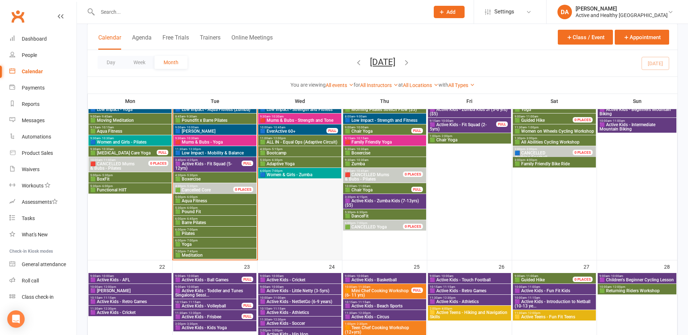
scroll to position [399, 0]
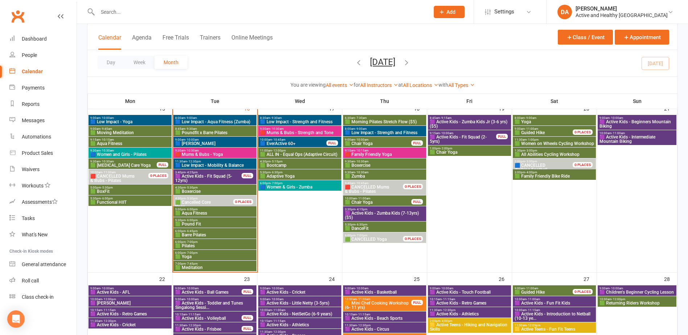
click at [284, 143] on span "🟦 EverActive 60+" at bounding box center [293, 143] width 67 height 4
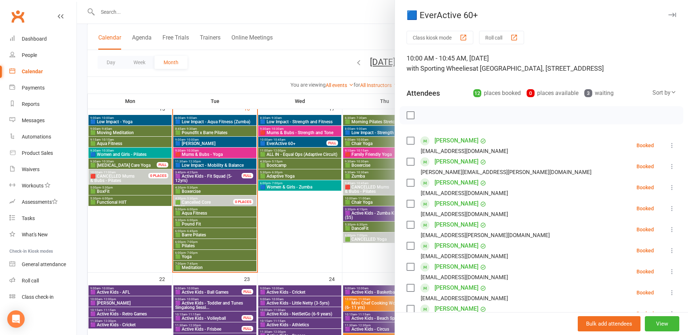
click at [276, 182] on div at bounding box center [382, 167] width 611 height 335
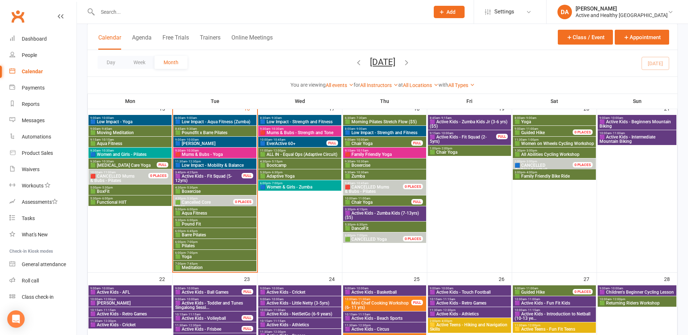
click at [297, 161] on span "4:30pm - 5:15pm" at bounding box center [300, 161] width 80 height 3
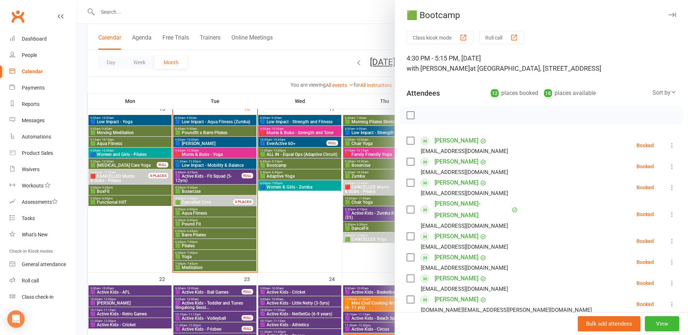
click at [281, 149] on div at bounding box center [382, 167] width 611 height 335
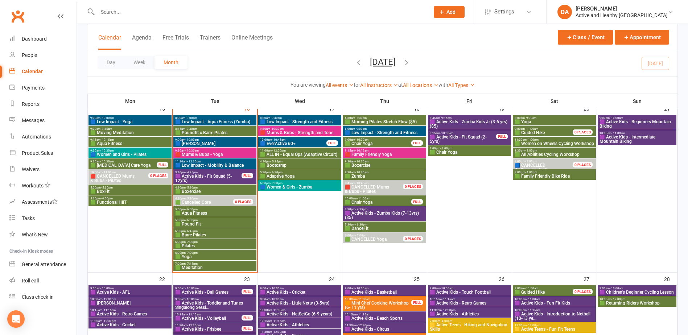
click at [277, 153] on span "🟩 ALL IN - Equal Ops (Adaptive Circuit)" at bounding box center [300, 154] width 80 height 4
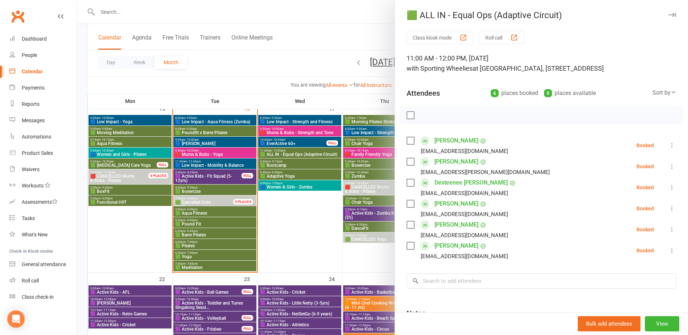
click at [369, 204] on div at bounding box center [382, 167] width 611 height 335
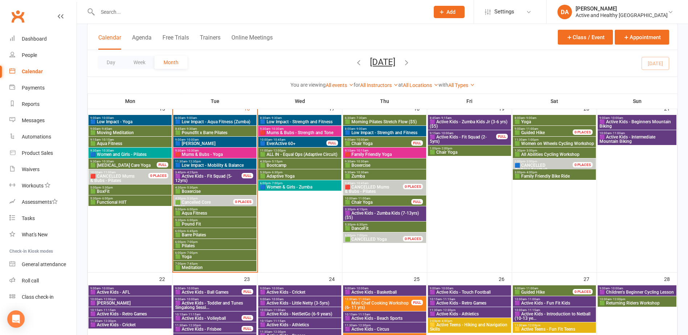
click at [274, 176] on span "🟩 Adaptive Yoga" at bounding box center [300, 176] width 80 height 4
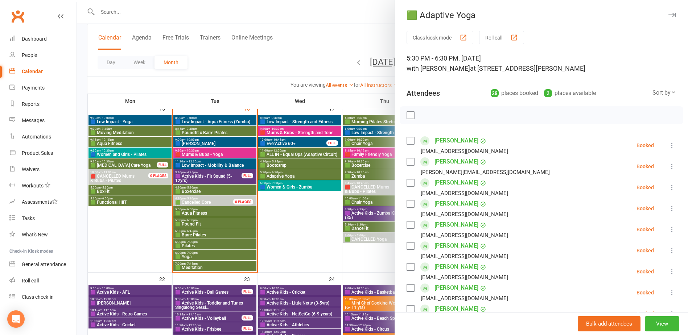
click at [282, 178] on div at bounding box center [382, 167] width 611 height 335
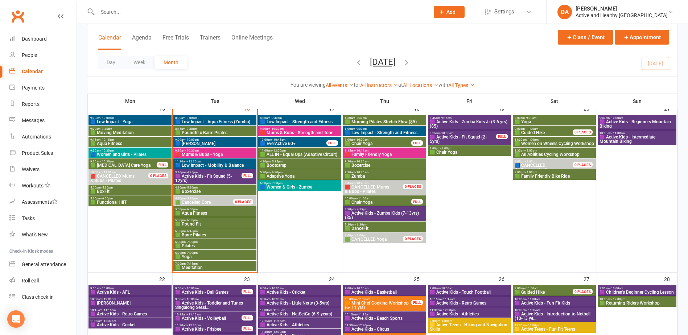
click at [277, 186] on span "🟦 Women & Girls - Zumba" at bounding box center [300, 187] width 80 height 4
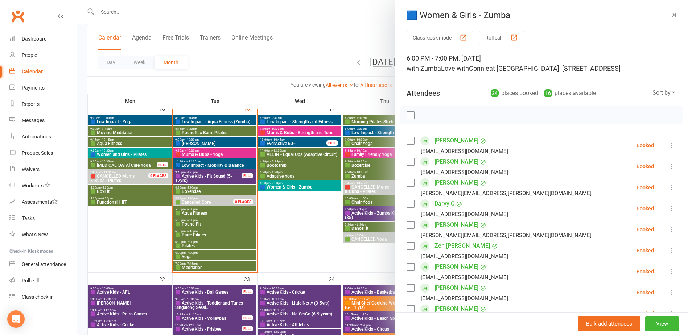
click at [281, 182] on div at bounding box center [382, 167] width 611 height 335
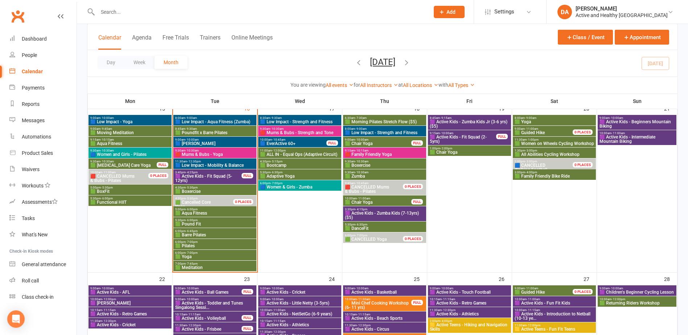
click at [370, 227] on span "🟩 DanceFit" at bounding box center [385, 228] width 80 height 4
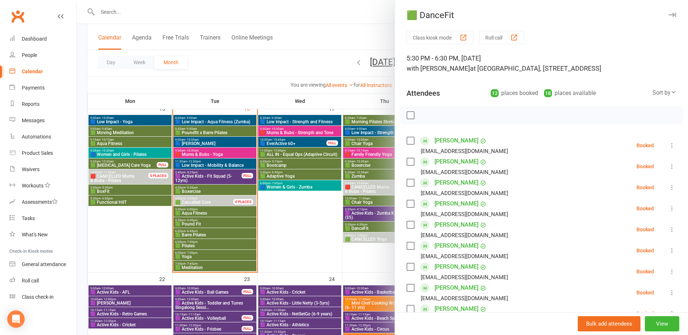
click at [369, 227] on div at bounding box center [382, 167] width 611 height 335
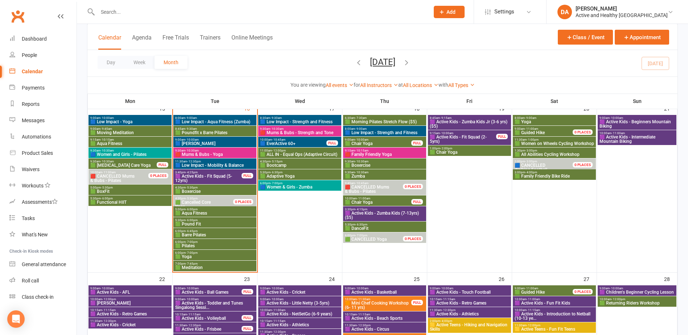
click at [375, 214] on span "🟪 Active Kids - Zumba Kids (7-13yrs) ($5)" at bounding box center [385, 215] width 80 height 9
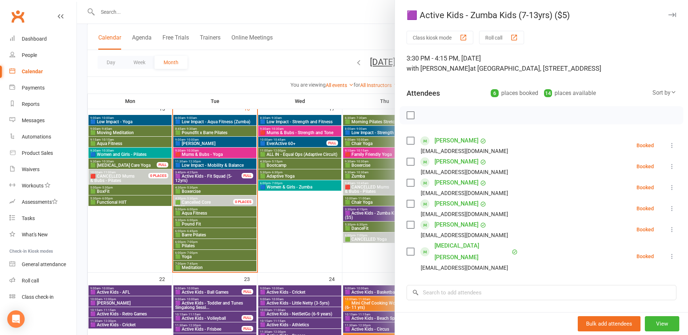
click at [374, 209] on div at bounding box center [382, 167] width 611 height 335
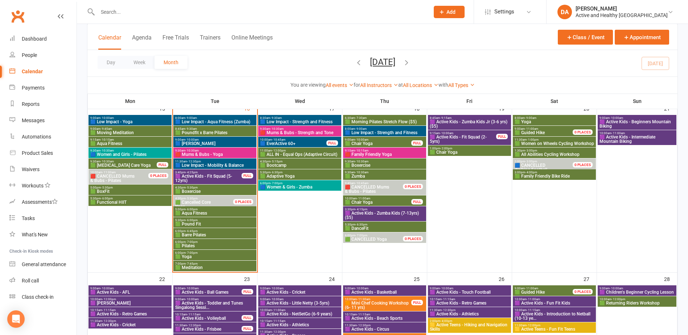
click at [552, 120] on span "🟩 Yoga" at bounding box center [554, 122] width 80 height 4
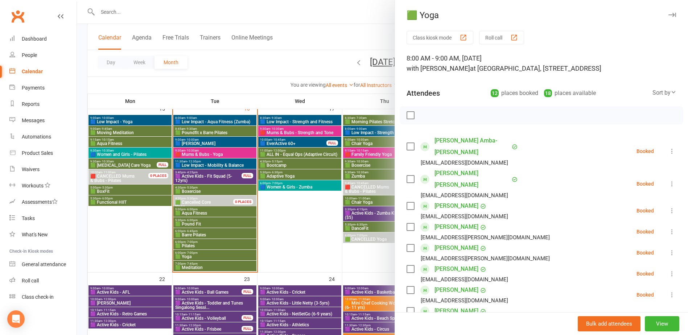
click at [361, 133] on div at bounding box center [382, 167] width 611 height 335
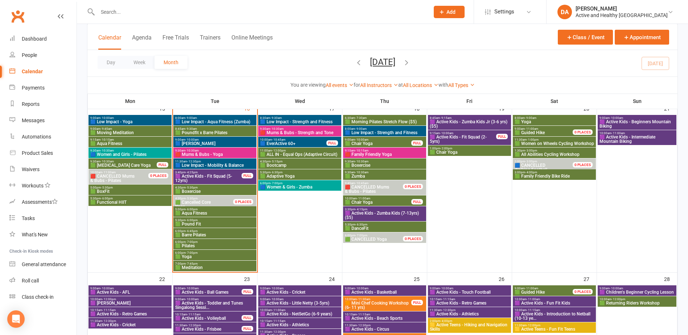
click at [540, 141] on span "11:30am - 1:00pm" at bounding box center [554, 139] width 80 height 3
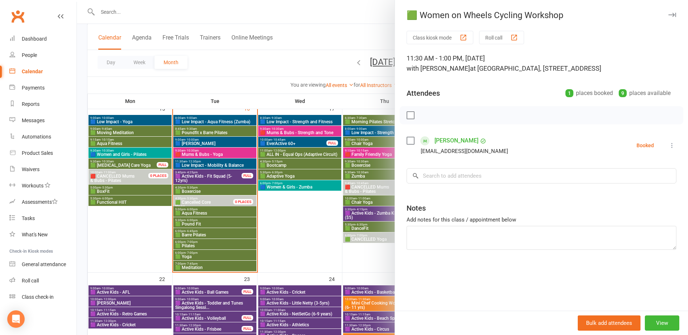
click at [372, 166] on div at bounding box center [382, 167] width 611 height 335
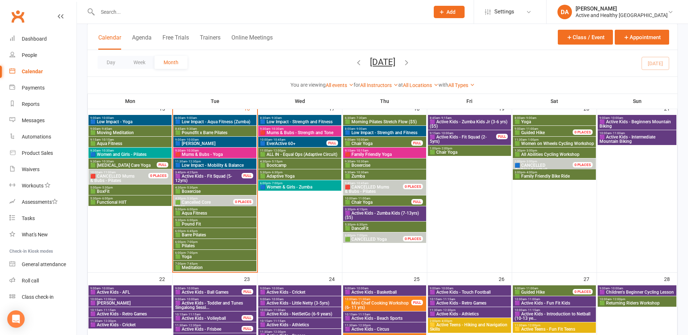
click at [578, 153] on span "🟩 All Abilities Cycling Workshop" at bounding box center [554, 154] width 80 height 4
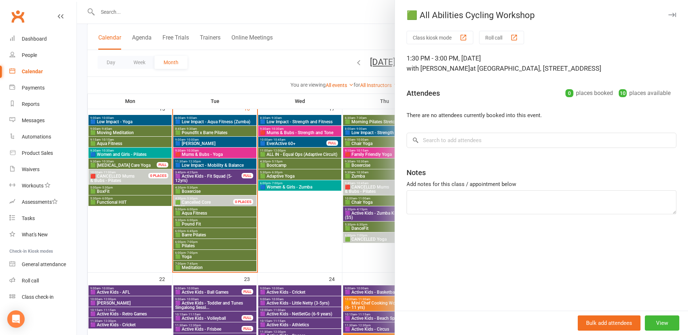
drag, startPoint x: 337, startPoint y: 177, endPoint x: 342, endPoint y: 176, distance: 4.8
click at [340, 177] on div at bounding box center [382, 167] width 611 height 335
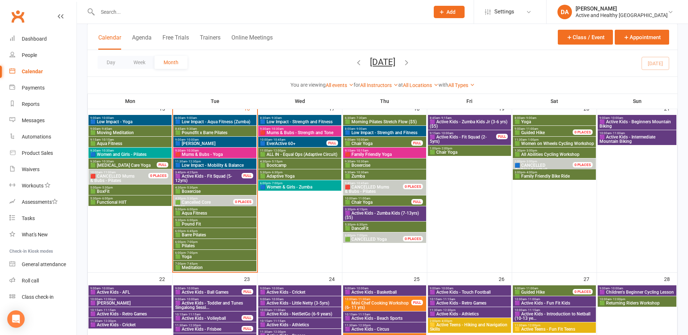
click at [559, 174] on span "🟩 Family Friendly Bike Ride" at bounding box center [554, 176] width 80 height 4
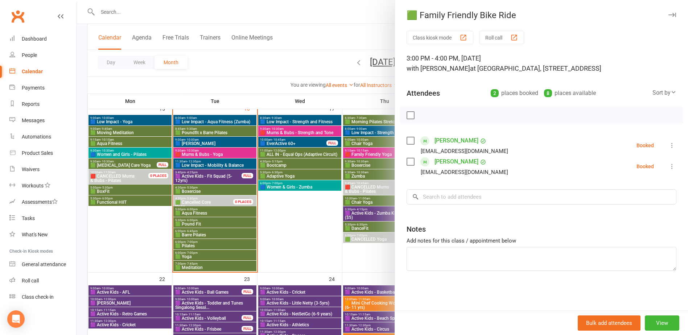
click at [323, 163] on div at bounding box center [382, 167] width 611 height 335
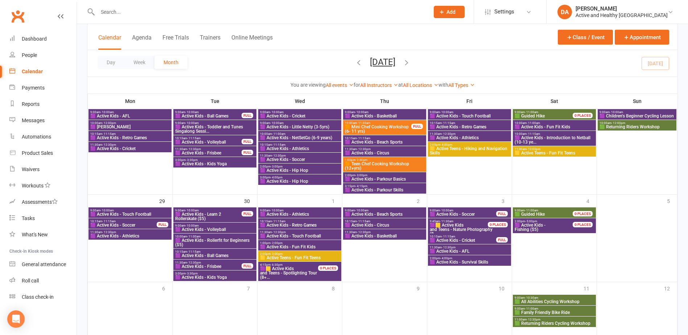
scroll to position [397, 0]
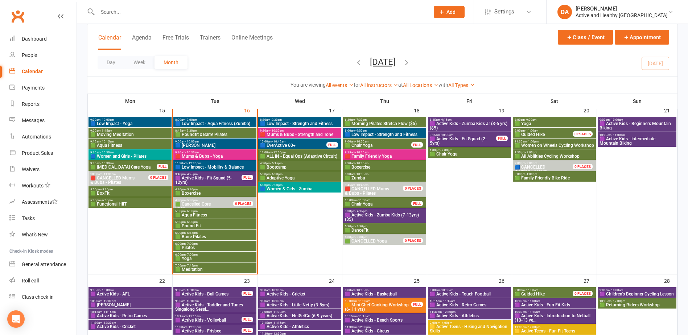
click at [191, 12] on input "text" at bounding box center [259, 12] width 329 height 10
paste input "Jennifer Elworthy"
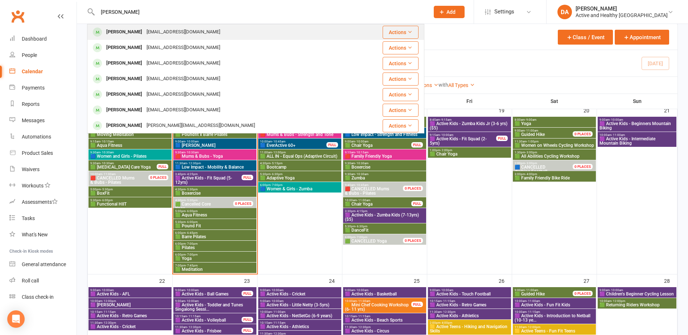
type input "Jennifer Elworthy"
click at [178, 31] on div "jenelworthy616@gmail.com" at bounding box center [183, 32] width 78 height 11
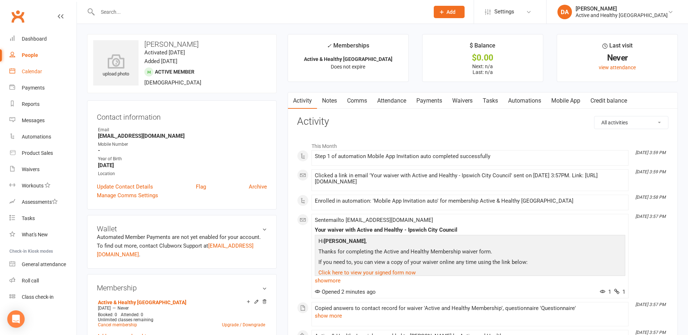
click at [36, 69] on div "Calendar" at bounding box center [32, 72] width 20 height 6
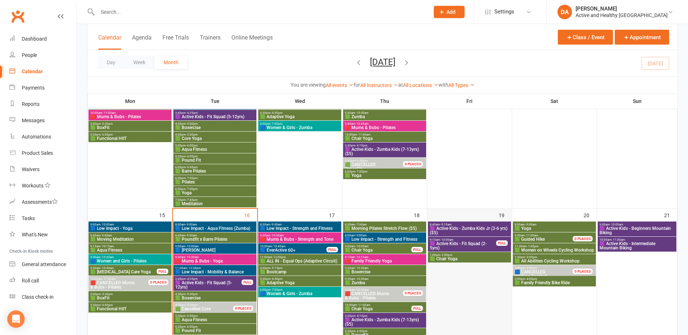
scroll to position [472, 0]
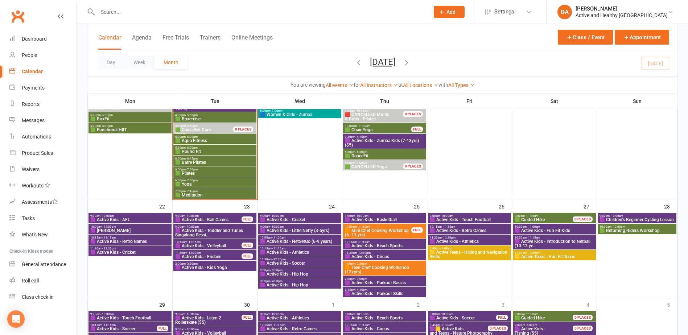
click at [193, 183] on span "🟩 Yoga" at bounding box center [215, 184] width 80 height 4
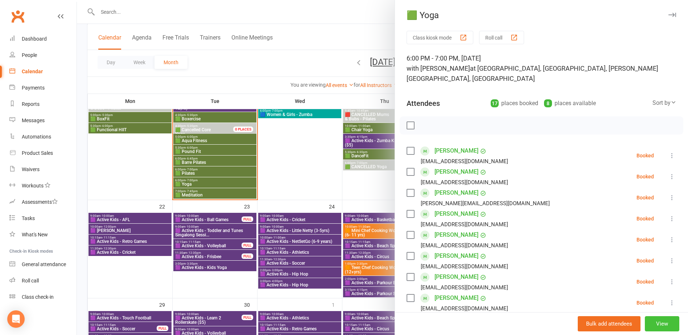
click at [653, 325] on button "View" at bounding box center [662, 323] width 34 height 15
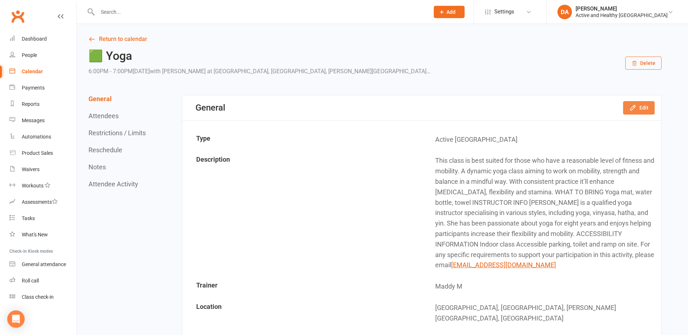
click at [641, 108] on button "Edit" at bounding box center [639, 107] width 32 height 13
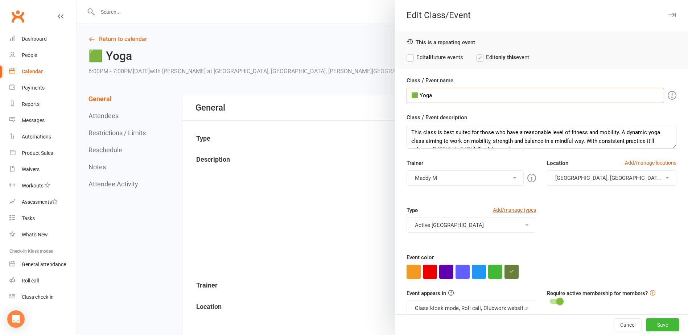
click at [417, 96] on input "🟩 Yoga" at bounding box center [536, 95] width 258 height 15
type input "🟩 CANCELLED Yoga"
click at [512, 271] on button "button" at bounding box center [512, 272] width 14 height 14
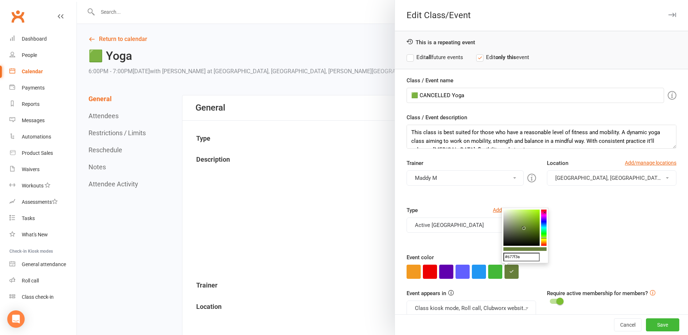
click at [522, 256] on input "#677f3a" at bounding box center [521, 257] width 36 height 9
click at [524, 256] on input "text" at bounding box center [521, 257] width 36 height 9
type input "#caccc5"
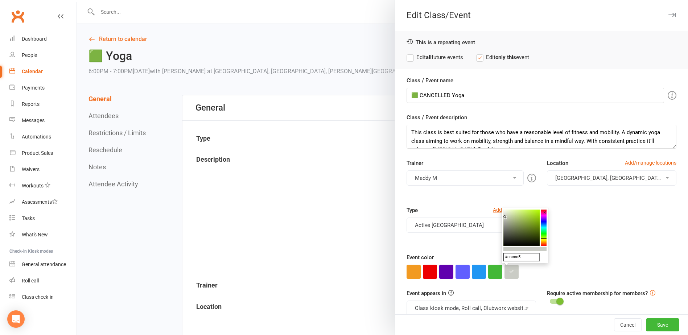
click at [606, 255] on div "Event color" at bounding box center [542, 266] width 270 height 26
click at [659, 324] on button "Save" at bounding box center [662, 324] width 33 height 13
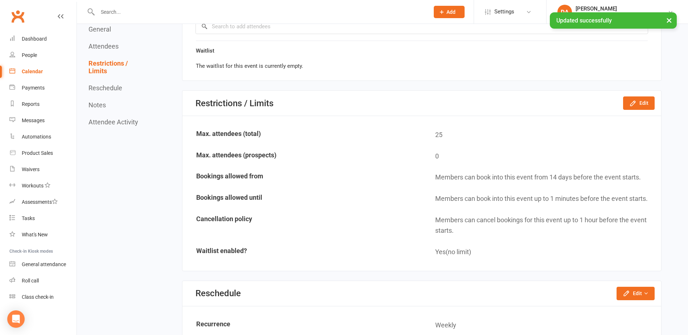
scroll to position [943, 0]
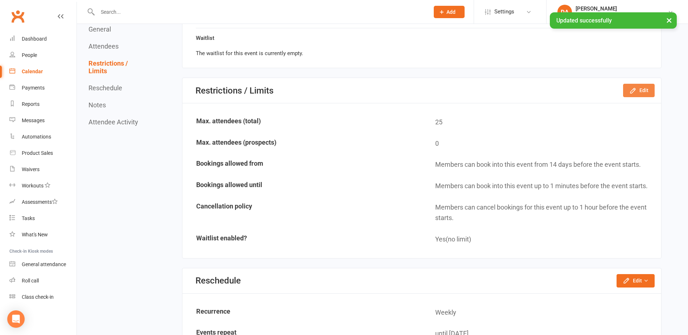
click at [643, 84] on button "Edit" at bounding box center [639, 90] width 32 height 13
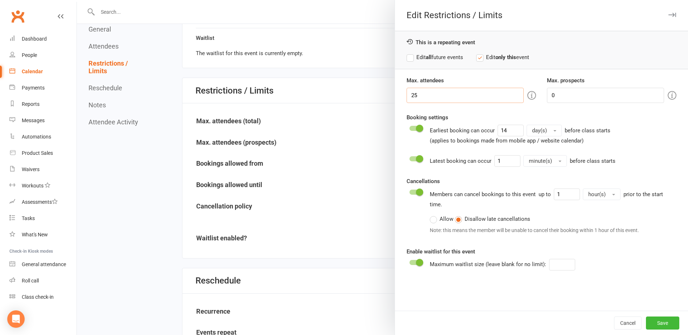
drag, startPoint x: 450, startPoint y: 99, endPoint x: 297, endPoint y: 86, distance: 153.6
click at [297, 0] on div "Edit Restrictions / Limits This is a repeating event Edit all future events Edi…" at bounding box center [382, 0] width 611 height 0
type input "0"
click at [654, 321] on button "Save" at bounding box center [662, 323] width 33 height 13
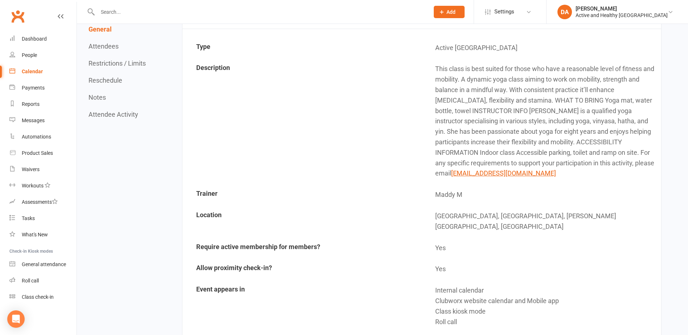
scroll to position [0, 0]
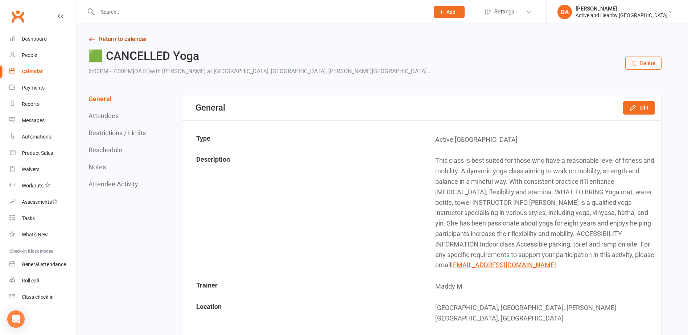
click at [113, 38] on link "Return to calendar" at bounding box center [375, 39] width 573 height 10
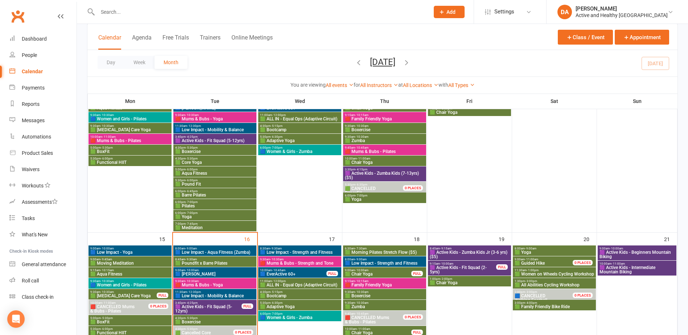
scroll to position [399, 0]
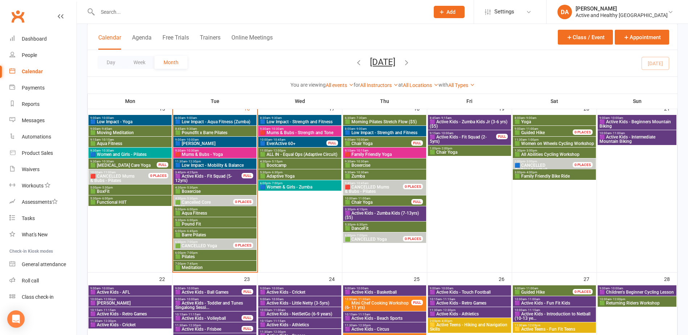
click at [210, 244] on span "🟩 CANCELLED Yoga" at bounding box center [196, 245] width 42 height 5
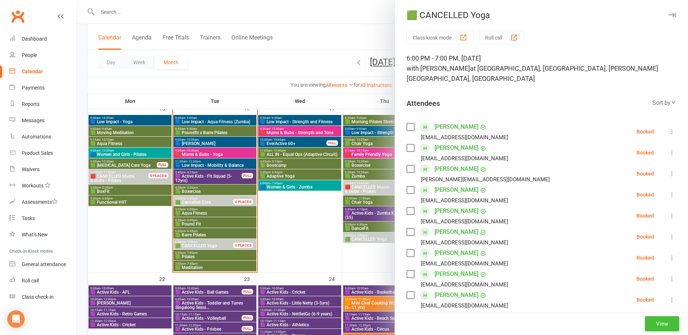
click at [657, 321] on button "View" at bounding box center [662, 323] width 34 height 15
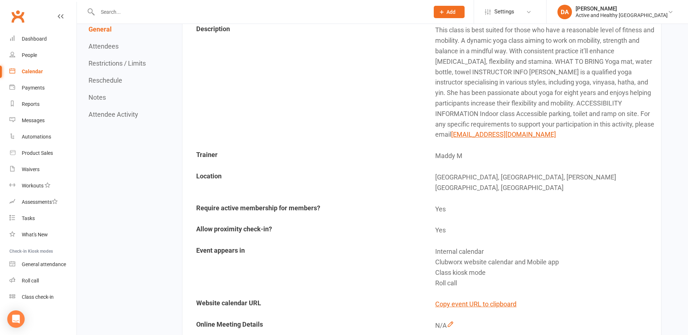
scroll to position [145, 0]
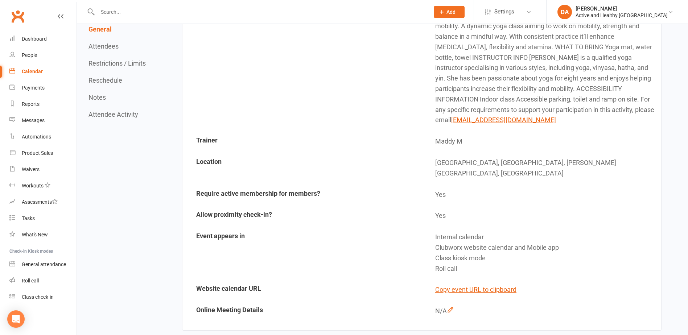
click at [32, 70] on div "Calendar" at bounding box center [32, 72] width 21 height 6
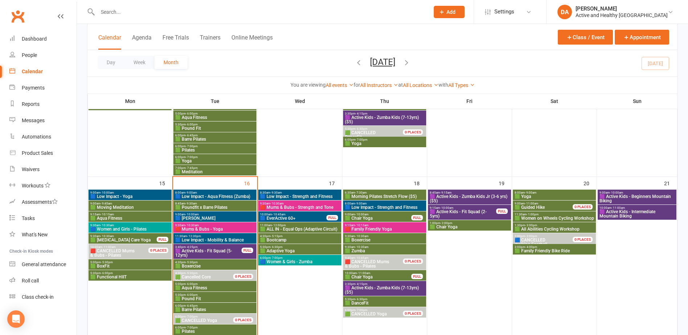
scroll to position [326, 0]
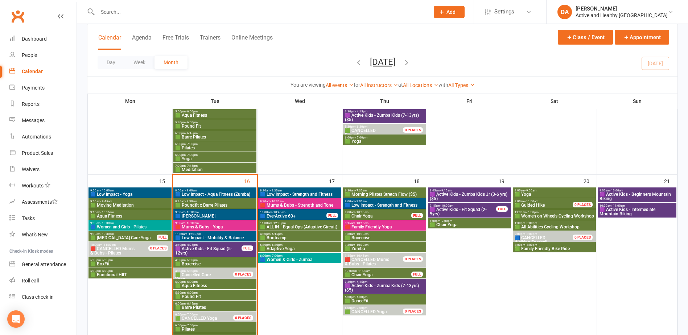
click at [220, 273] on span "🟩 Cancelled Core Yoga" at bounding box center [208, 277] width 67 height 9
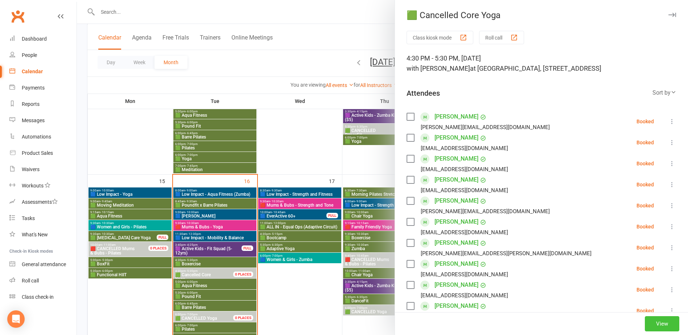
click at [654, 324] on button "View" at bounding box center [662, 323] width 34 height 15
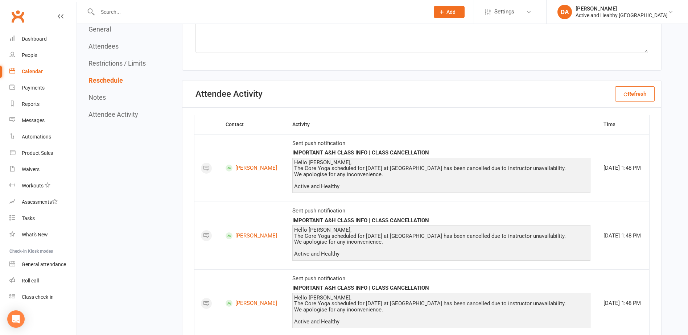
scroll to position [1052, 0]
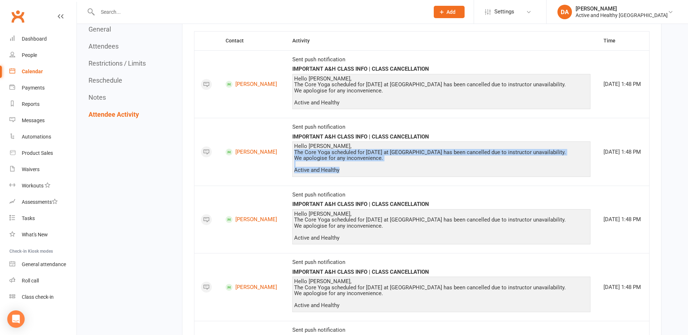
drag, startPoint x: 336, startPoint y: 182, endPoint x: 289, endPoint y: 158, distance: 52.4
click at [294, 158] on div "Hello Gerald, The Core Yoga scheduled for 16/9/25 at Redbank Plains Community C…" at bounding box center [441, 158] width 295 height 30
copy div "The Core Yoga scheduled for 16/9/25 at Redbank Plains Community Centre has been…"
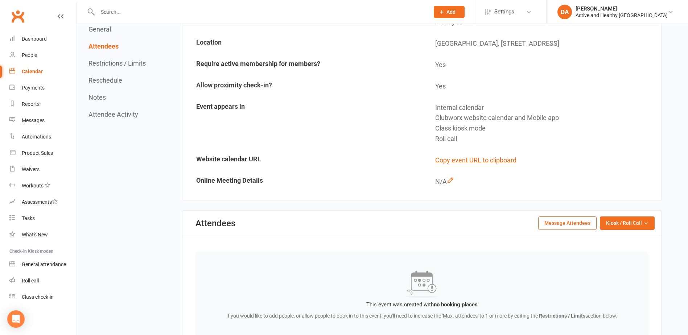
scroll to position [0, 0]
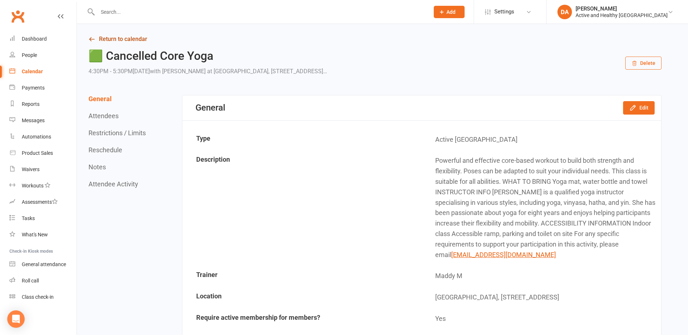
click at [125, 41] on link "Return to calendar" at bounding box center [375, 39] width 573 height 10
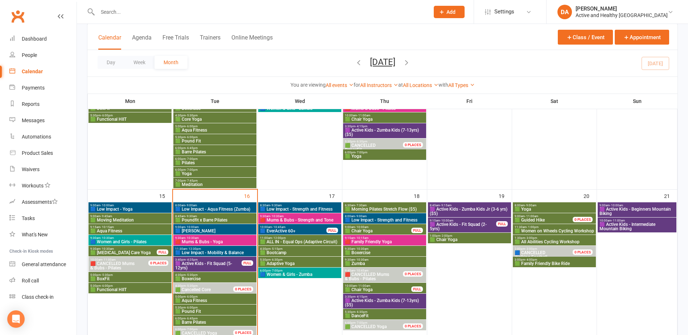
scroll to position [399, 0]
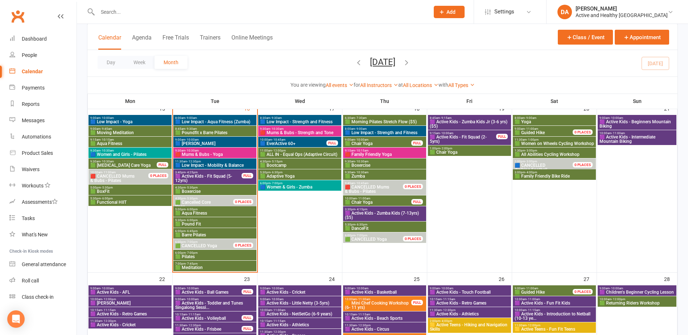
click at [206, 243] on span "🟩 CANCELLED Yoga" at bounding box center [196, 245] width 42 height 5
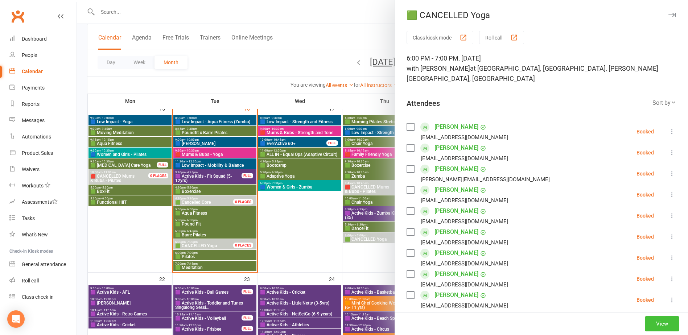
click at [648, 320] on button "View" at bounding box center [662, 323] width 34 height 15
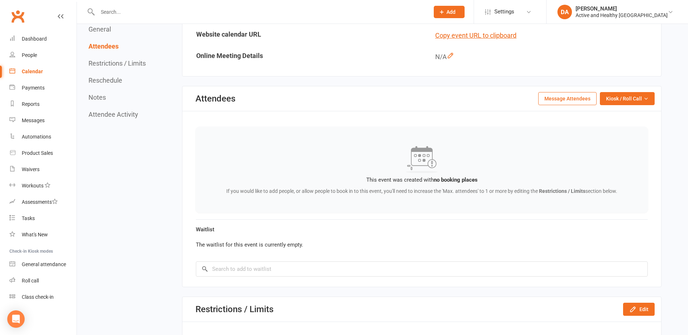
scroll to position [326, 0]
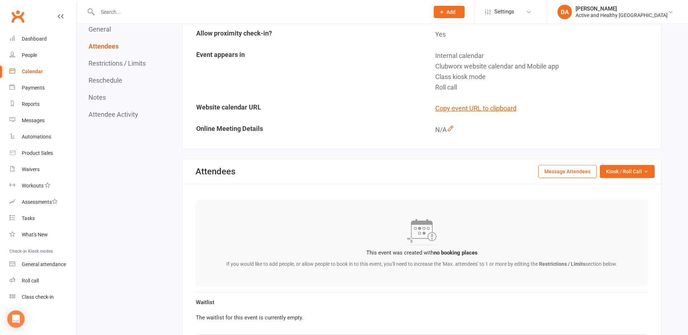
click at [576, 165] on button "Message Attendees" at bounding box center [567, 171] width 58 height 13
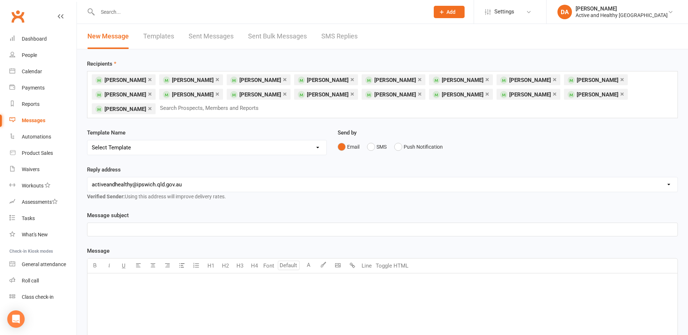
click at [123, 227] on p "﻿" at bounding box center [382, 229] width 581 height 9
click at [226, 270] on button "H2" at bounding box center [225, 266] width 15 height 15
click at [223, 280] on p "﻿" at bounding box center [382, 283] width 581 height 9
paste div
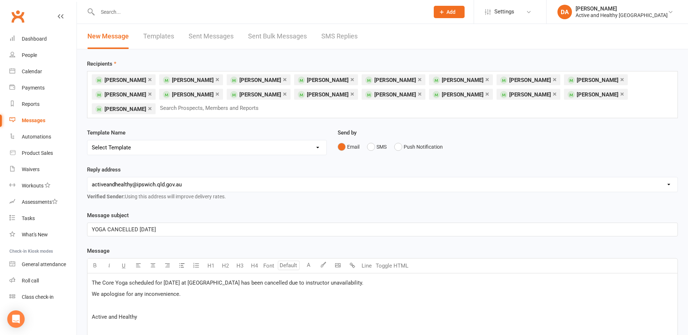
click at [91, 279] on div "The Core Yoga scheduled for 16/9/25 at Redbank Plains Community Centre has been…" at bounding box center [382, 328] width 590 height 109
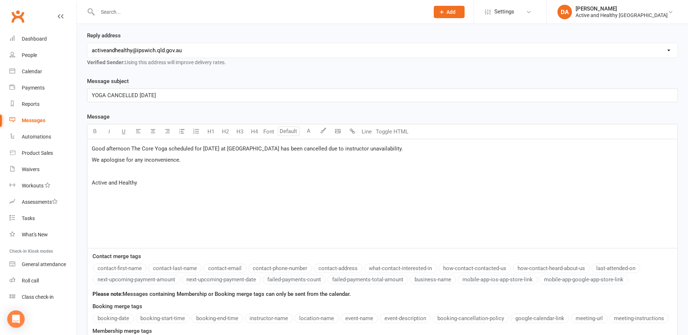
scroll to position [218, 0]
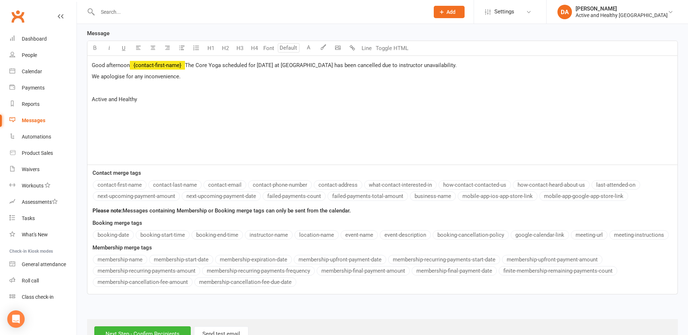
click at [119, 183] on button "contact-first-name" at bounding box center [120, 184] width 54 height 9
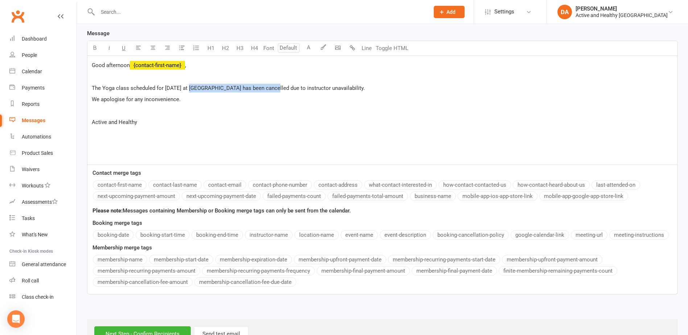
drag, startPoint x: 275, startPoint y: 85, endPoint x: 190, endPoint y: 85, distance: 84.9
click at [190, 85] on span "The Yoga class scheduled for 16/9/25 at Redbank Plains Community Centre has bee…" at bounding box center [228, 88] width 273 height 7
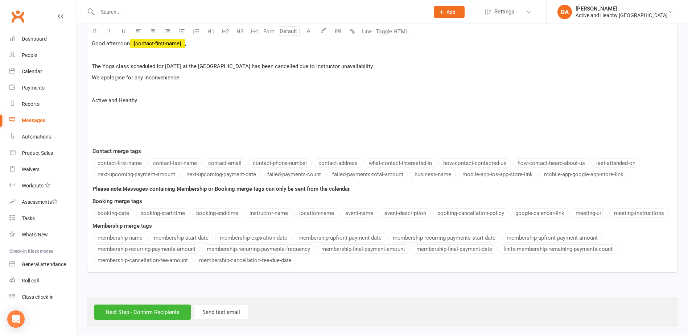
scroll to position [240, 0]
click at [136, 309] on input "Next Step - Confirm Recipients" at bounding box center [142, 311] width 96 height 15
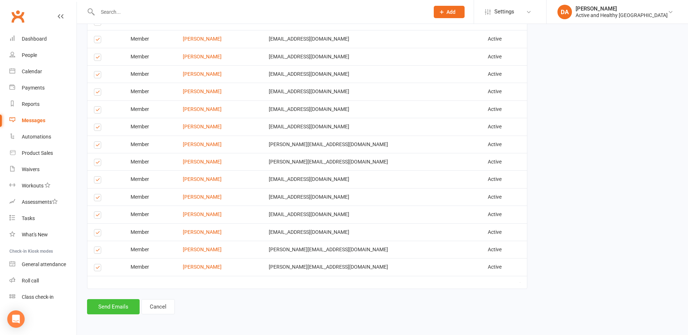
drag, startPoint x: 120, startPoint y: 304, endPoint x: 137, endPoint y: 301, distance: 17.1
click at [120, 304] on button "Send Emails" at bounding box center [113, 306] width 53 height 15
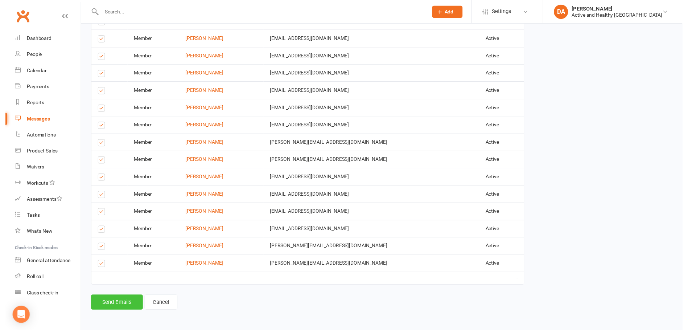
scroll to position [293, 0]
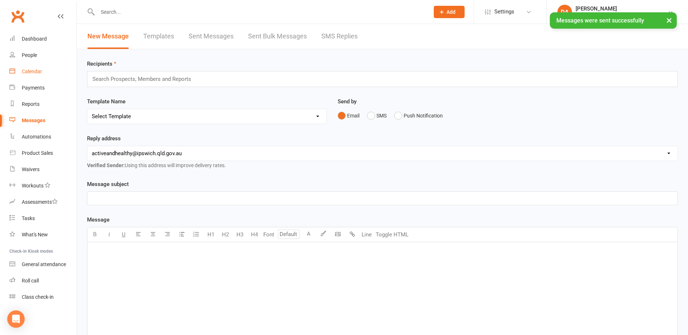
click at [37, 69] on div "Calendar" at bounding box center [32, 72] width 20 height 6
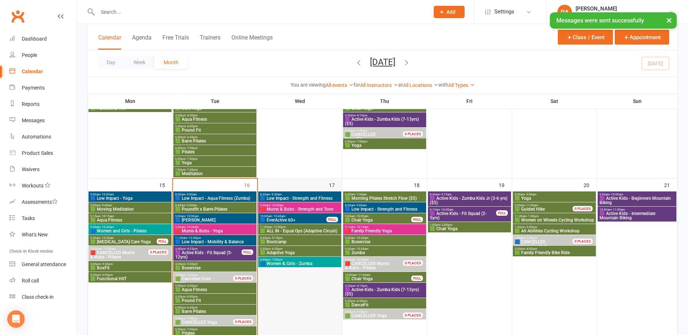
scroll to position [399, 0]
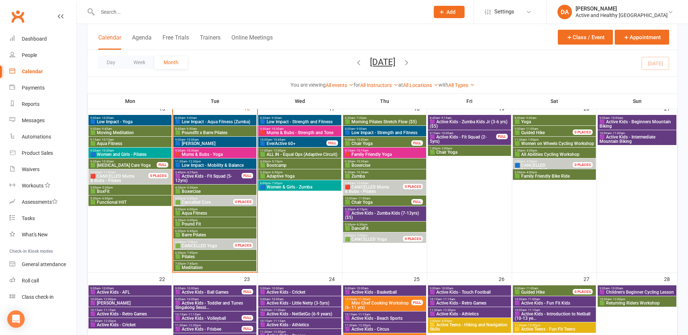
click at [206, 201] on span "🟩 Cancelled Core" at bounding box center [193, 202] width 36 height 5
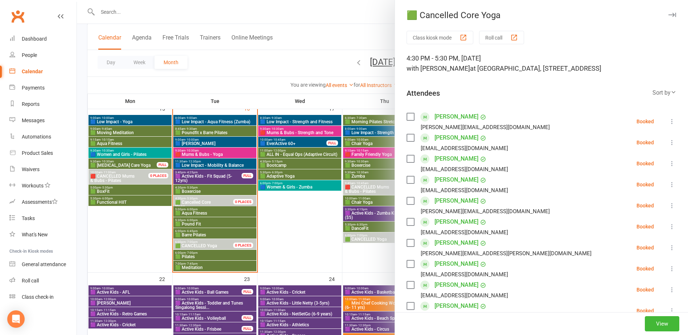
click at [203, 256] on div at bounding box center [382, 167] width 611 height 335
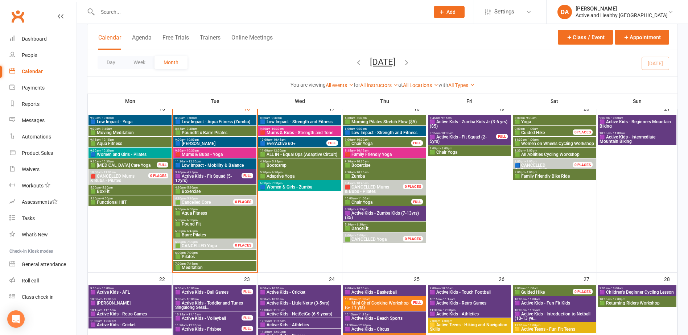
click at [197, 212] on span "🟩 Aqua Fitness" at bounding box center [215, 213] width 80 height 4
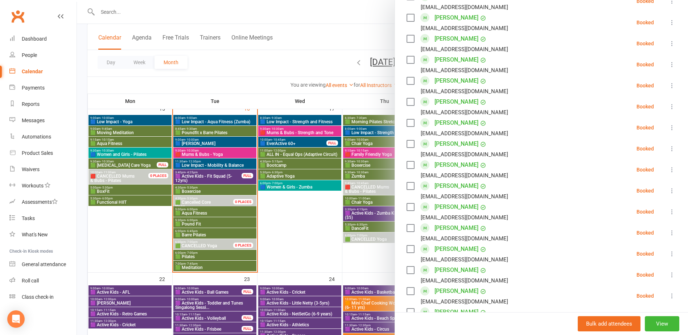
scroll to position [472, 0]
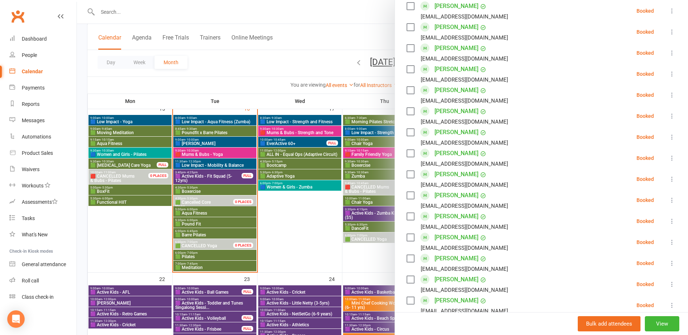
click at [669, 262] on icon at bounding box center [672, 263] width 7 height 7
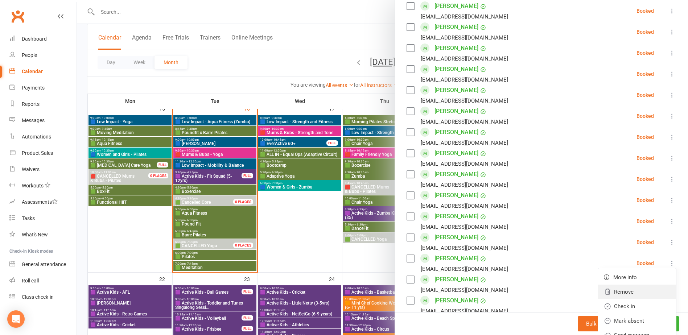
click at [619, 292] on link "Remove" at bounding box center [637, 292] width 78 height 15
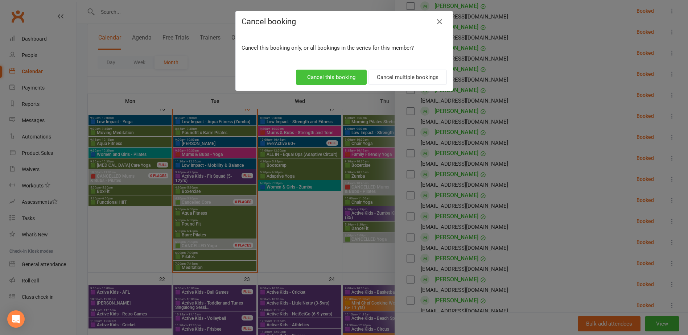
click at [343, 79] on button "Cancel this booking" at bounding box center [331, 77] width 71 height 15
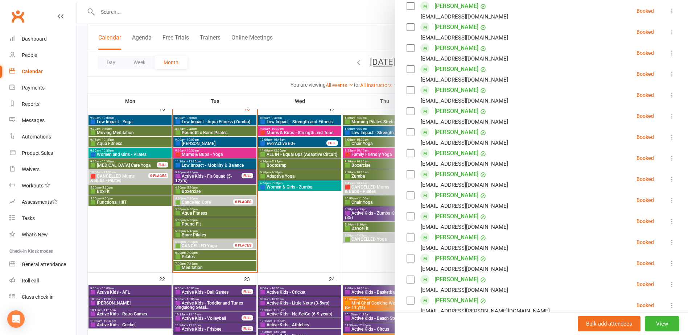
drag, startPoint x: 317, startPoint y: 297, endPoint x: 312, endPoint y: 278, distance: 20.1
click at [317, 297] on div at bounding box center [382, 167] width 611 height 335
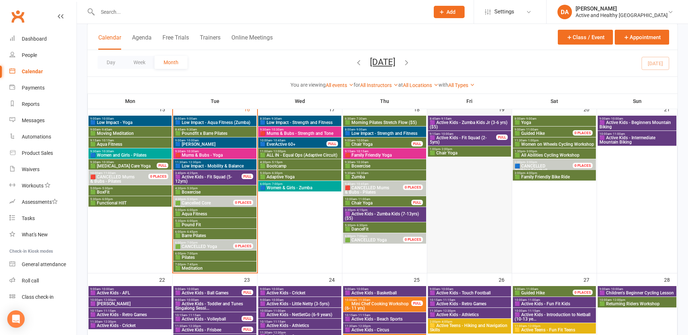
scroll to position [399, 0]
